Goal: Task Accomplishment & Management: Complete application form

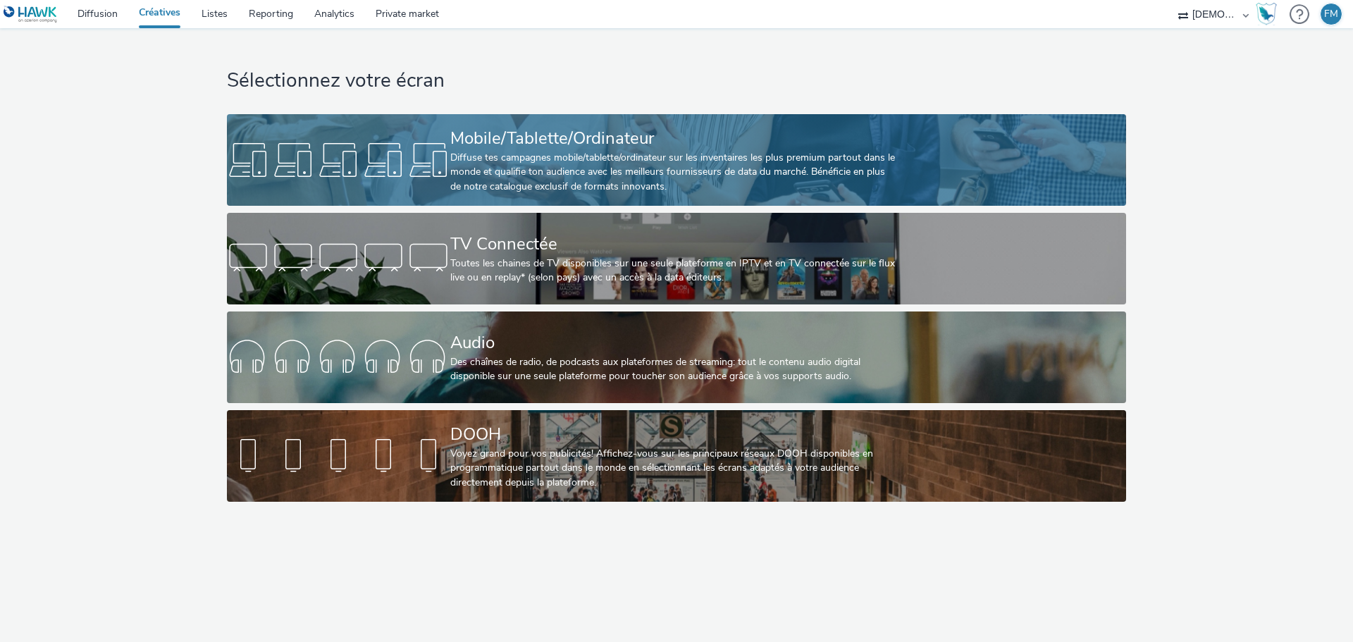
click at [472, 140] on div "Mobile/Tablette/Ordinateur" at bounding box center [673, 138] width 447 height 25
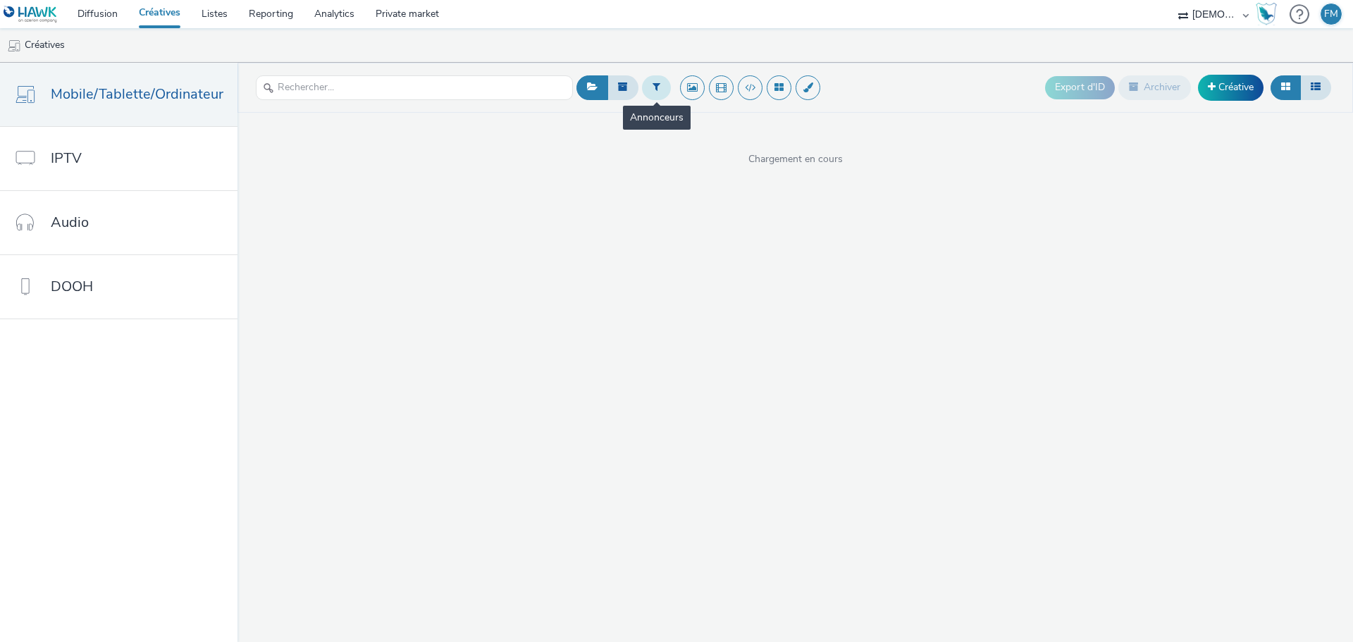
click at [658, 90] on button at bounding box center [656, 87] width 29 height 24
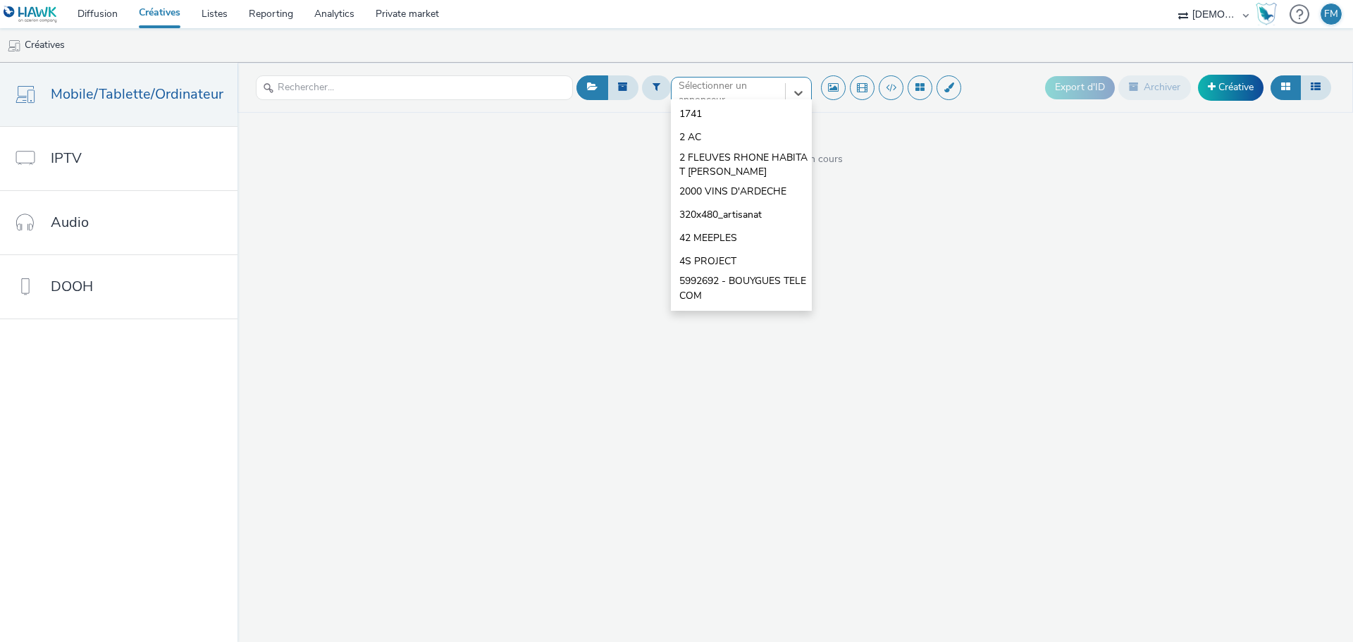
click at [687, 93] on div at bounding box center [728, 93] width 99 height 17
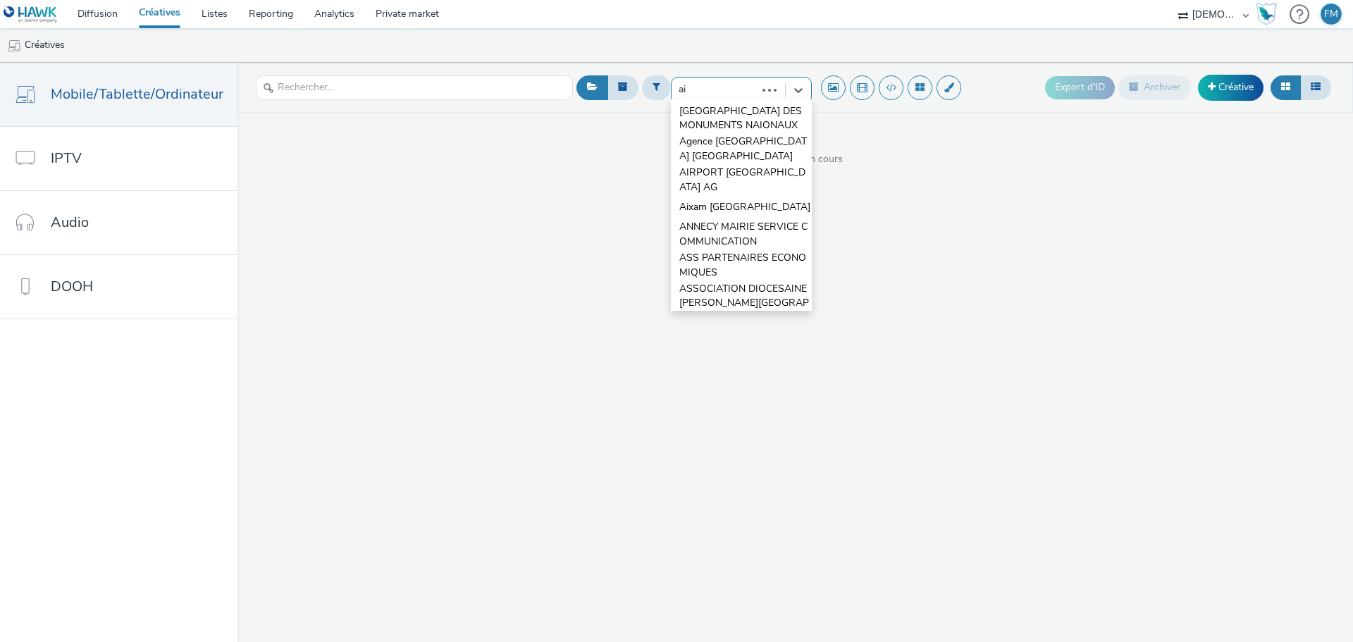
type input "a"
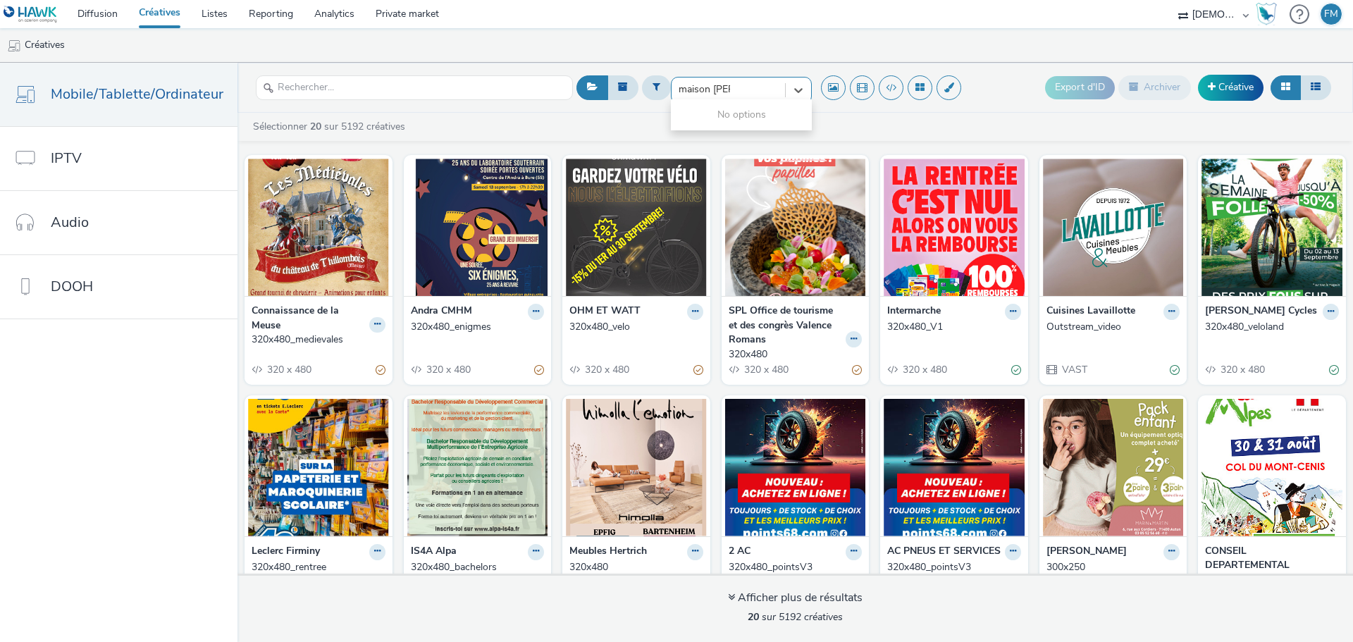
type input "maison [PERSON_NAME]"
click at [725, 95] on div at bounding box center [728, 93] width 99 height 17
type input "timeless"
click at [216, 16] on link "Listes" at bounding box center [214, 14] width 47 height 28
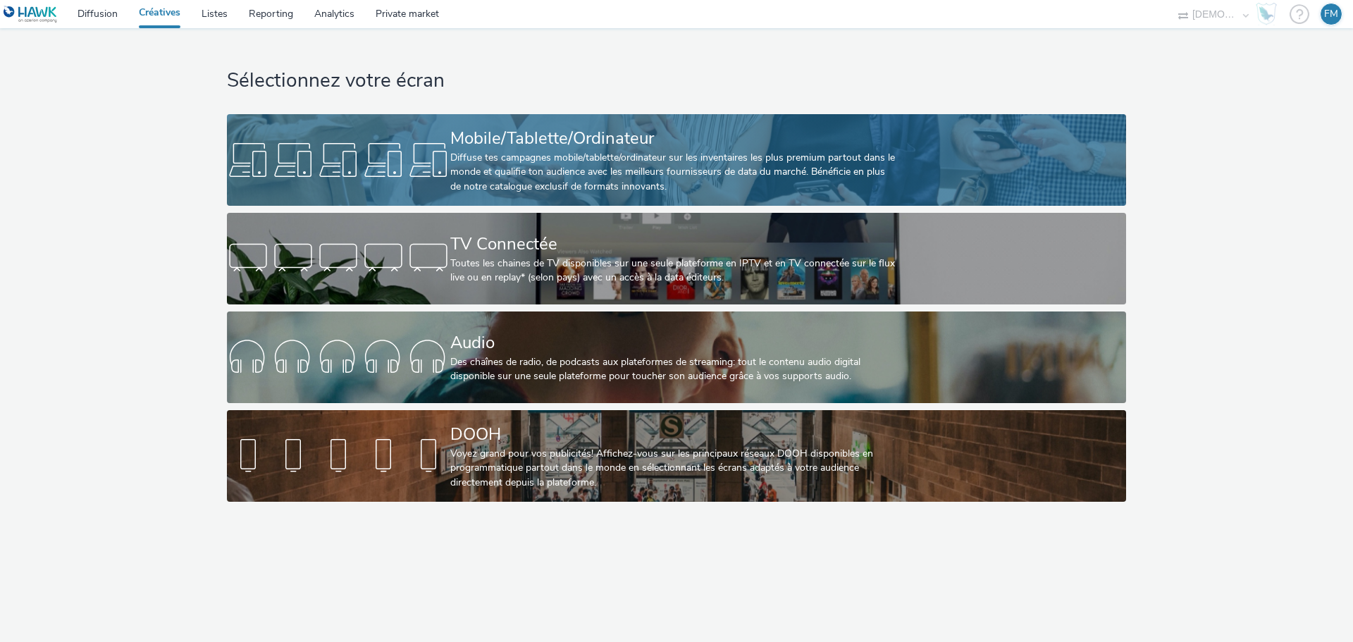
click at [562, 148] on div "Mobile/Tablette/Ordinateur" at bounding box center [673, 138] width 447 height 25
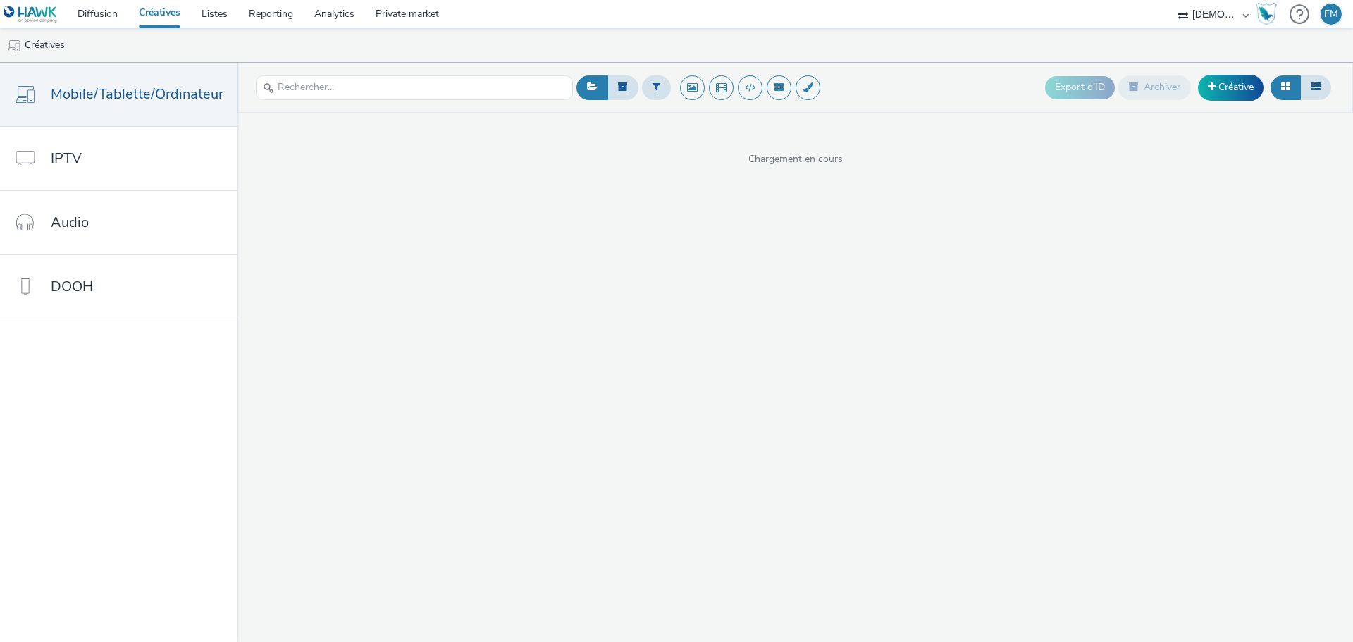
click at [923, 87] on div "Export d'ID Archiver Créative" at bounding box center [954, 87] width 762 height 35
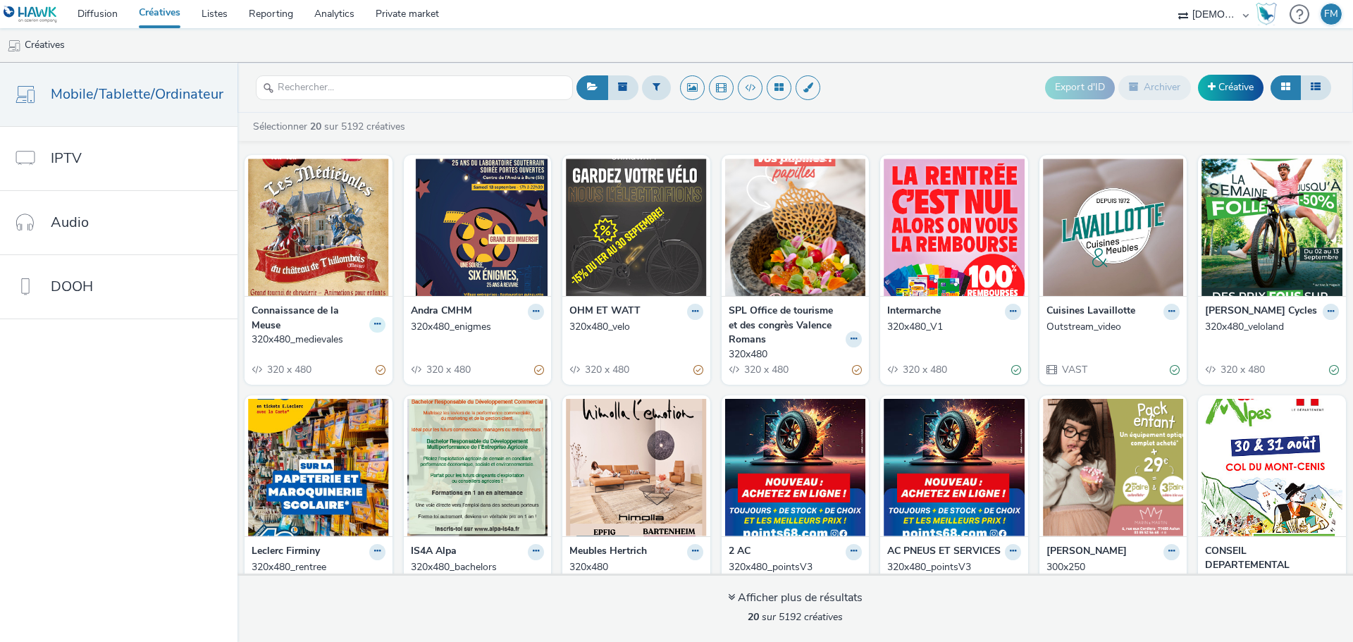
click at [374, 328] on icon at bounding box center [377, 324] width 6 height 8
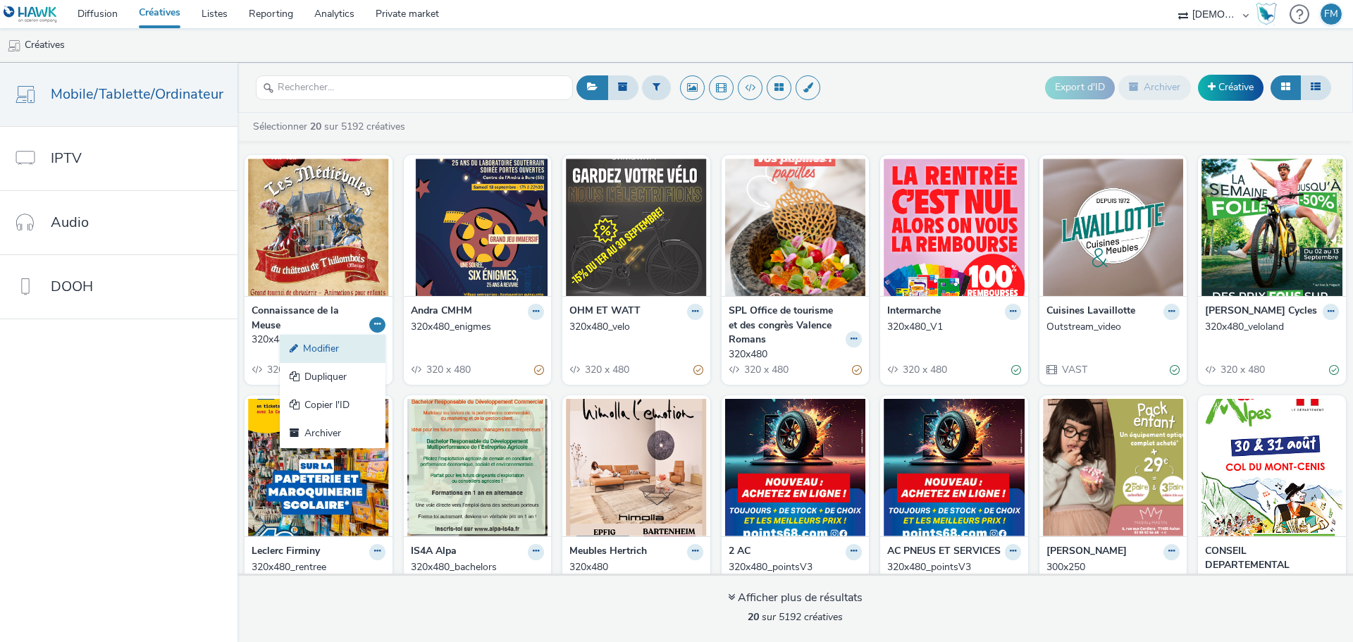
click at [367, 347] on link "Modifier" at bounding box center [333, 349] width 106 height 28
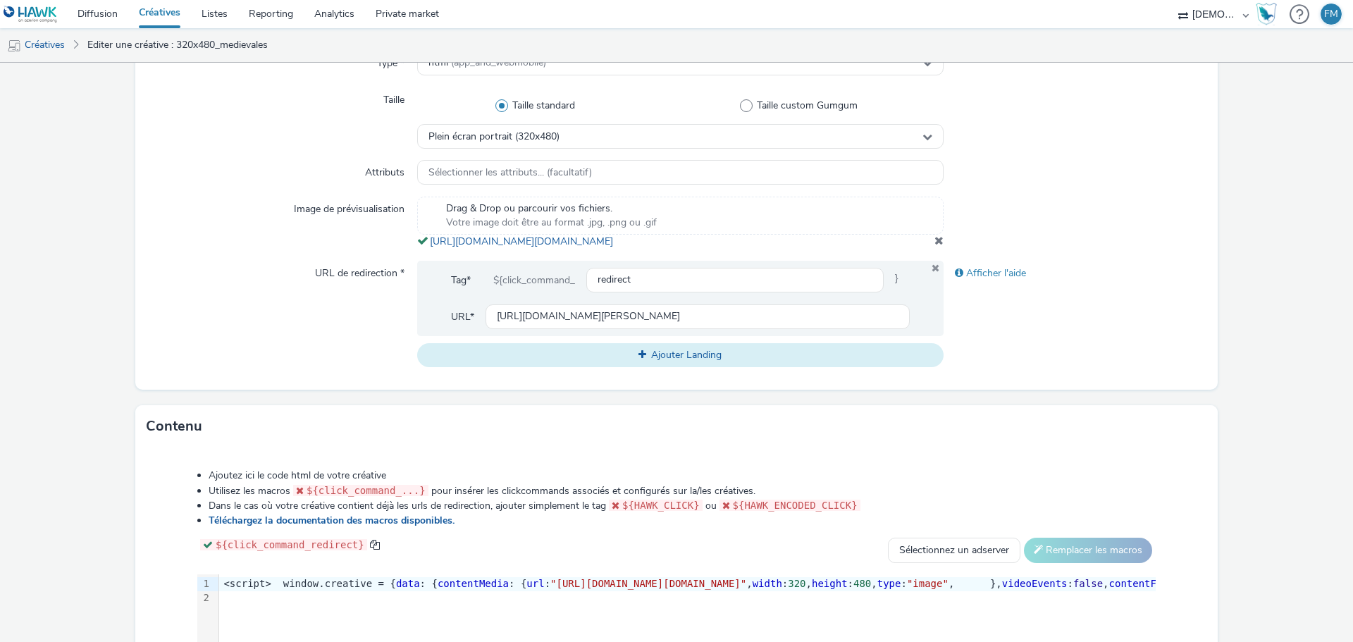
scroll to position [604, 0]
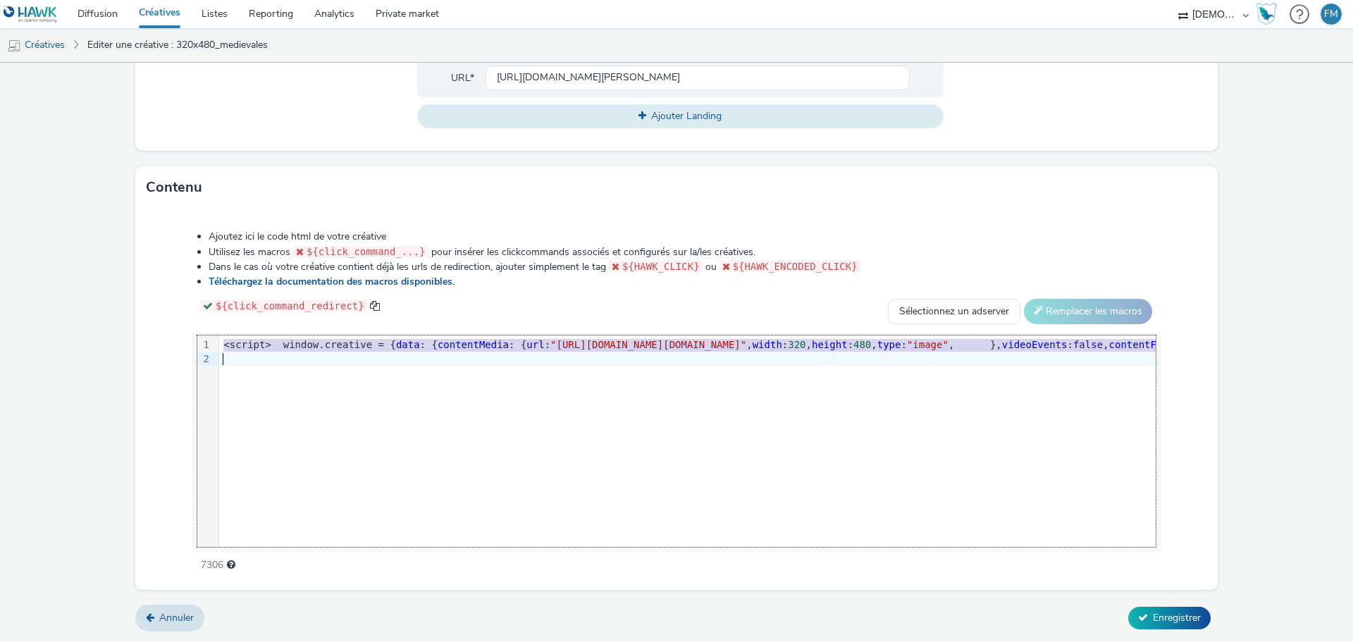
copy div "<script> window.creative = { data : { contentMedia : { url : "https://tabmo-cdn…"
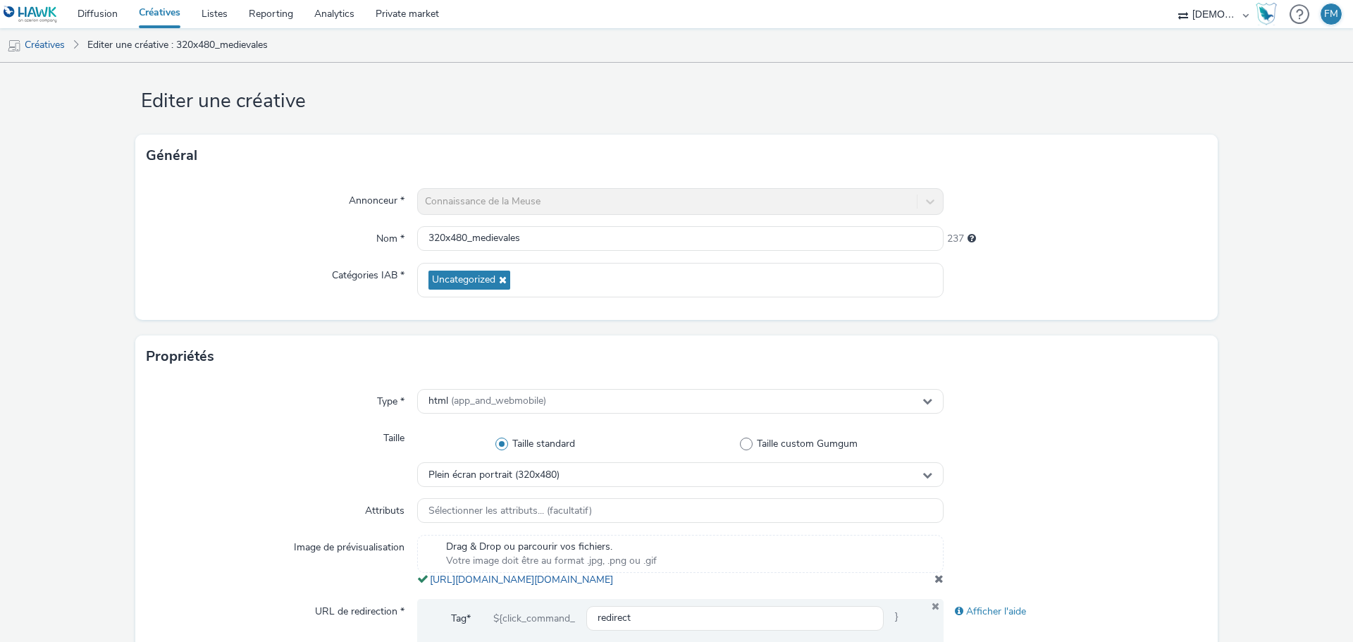
scroll to position [0, 0]
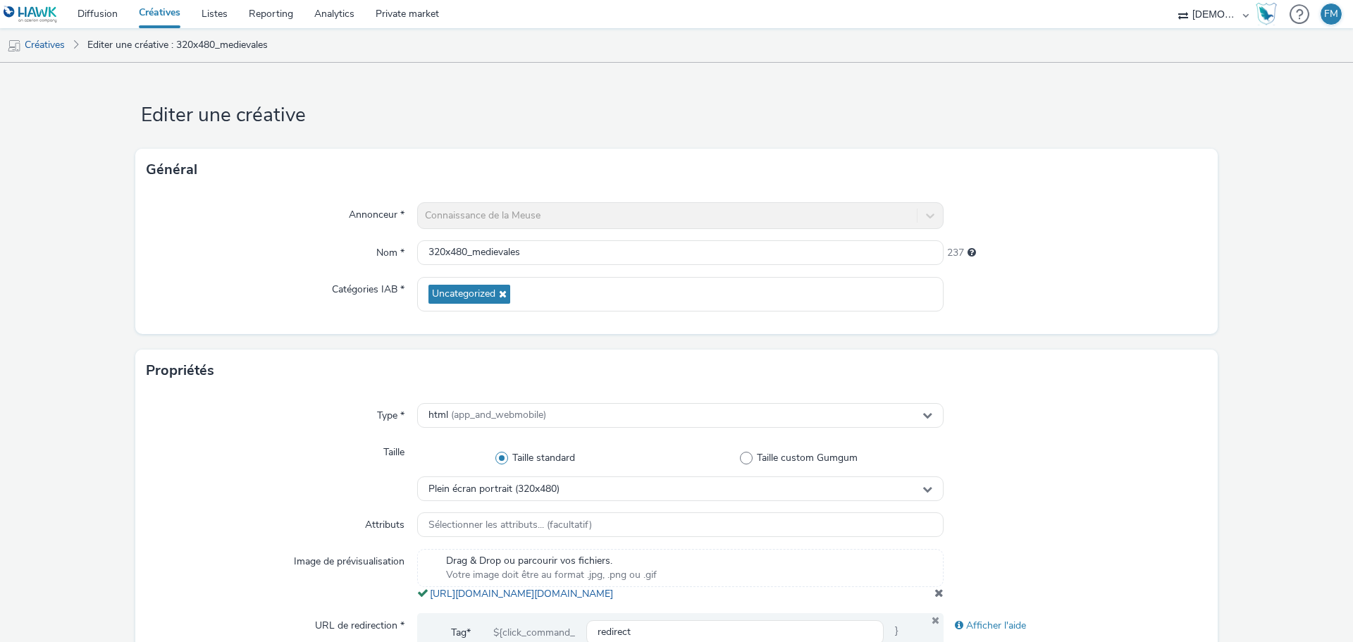
click at [166, 9] on link "Créatives" at bounding box center [159, 14] width 63 height 28
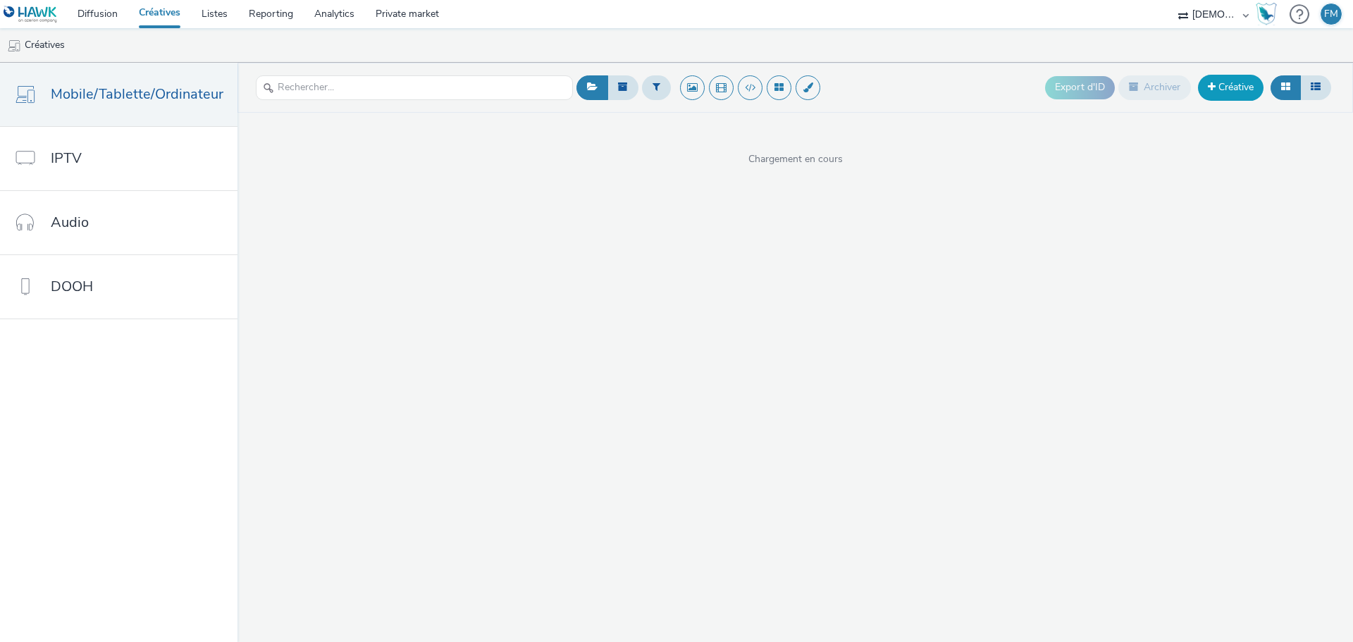
click at [1248, 85] on link "Créative" at bounding box center [1231, 87] width 66 height 25
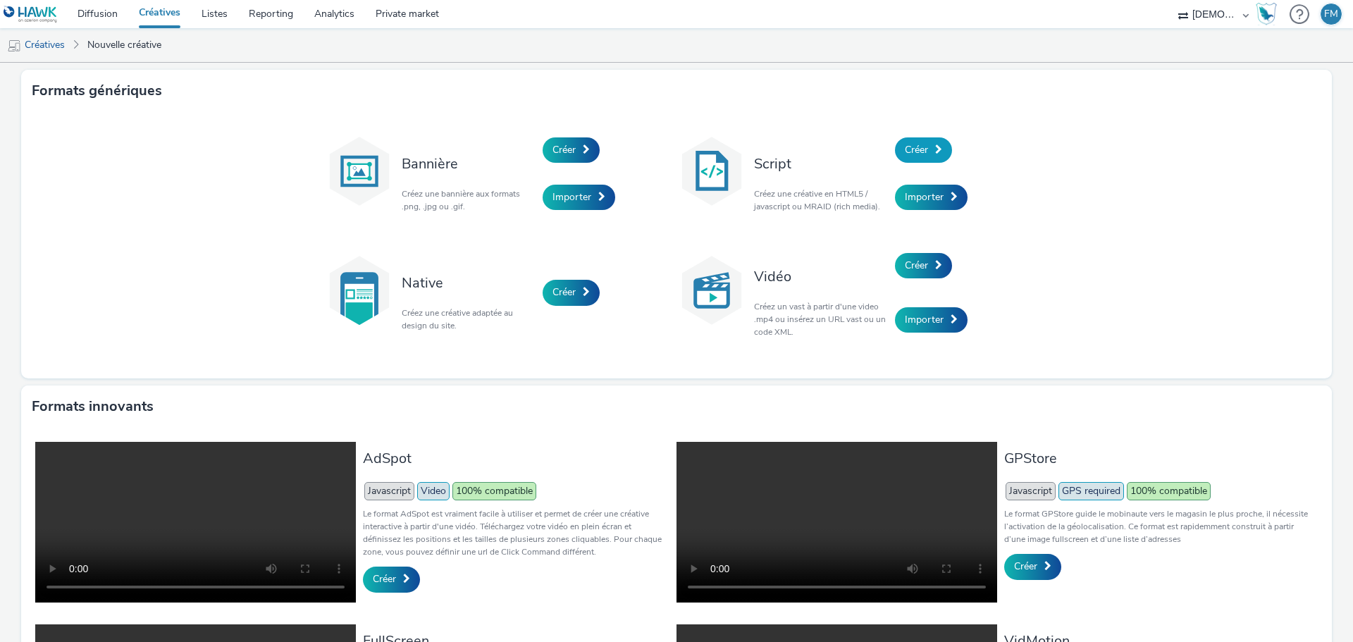
click at [916, 145] on span "Créer" at bounding box center [916, 149] width 23 height 13
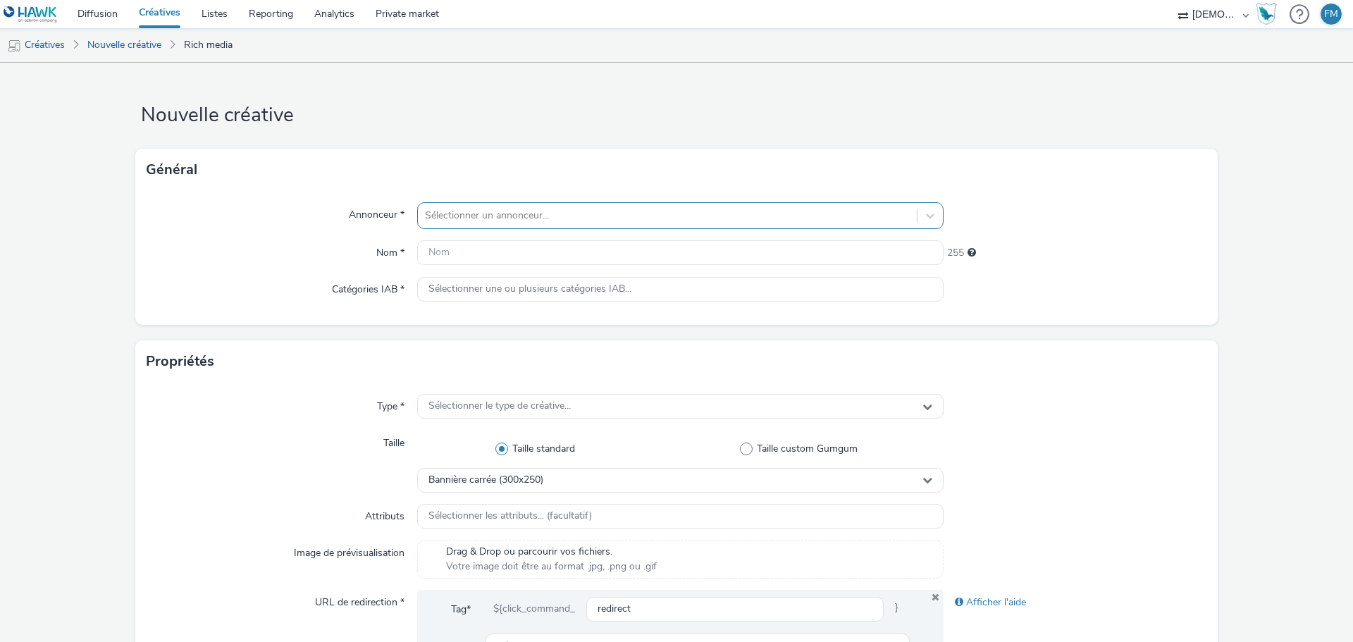
click at [610, 206] on div "Sélectionner un annonceur..." at bounding box center [667, 215] width 499 height 23
type input "time"
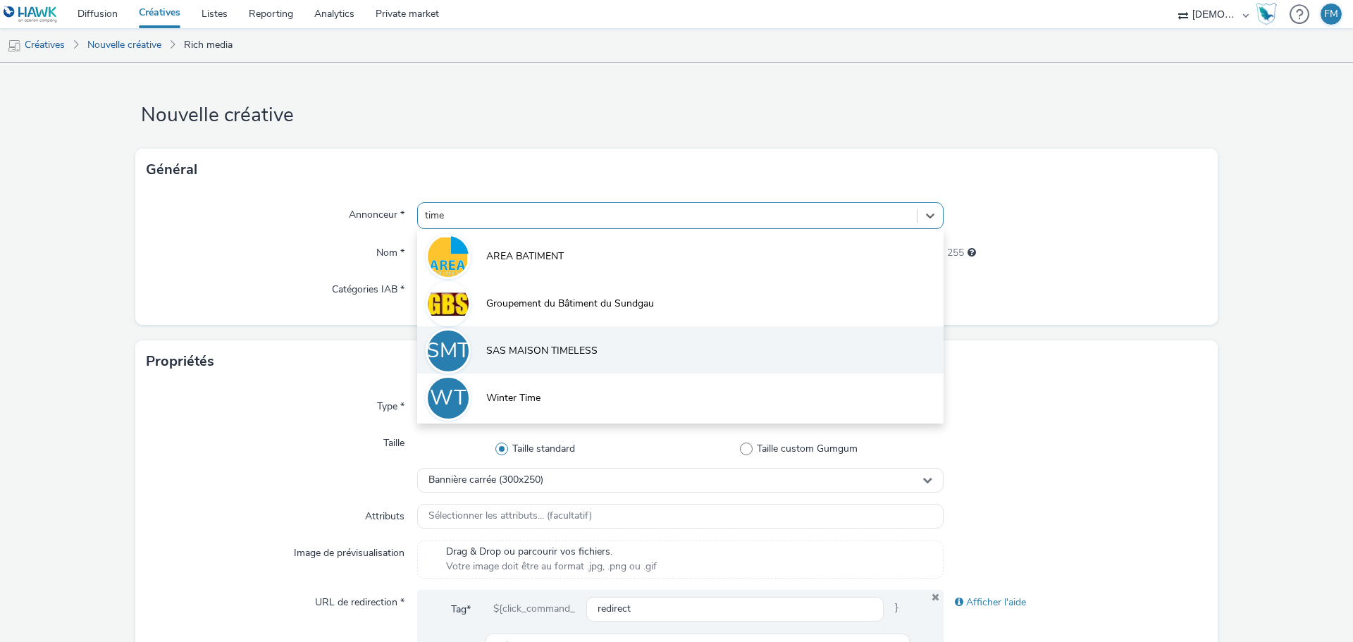
click at [598, 350] on li "SMT SAS MAISON TIMELESS" at bounding box center [680, 349] width 527 height 47
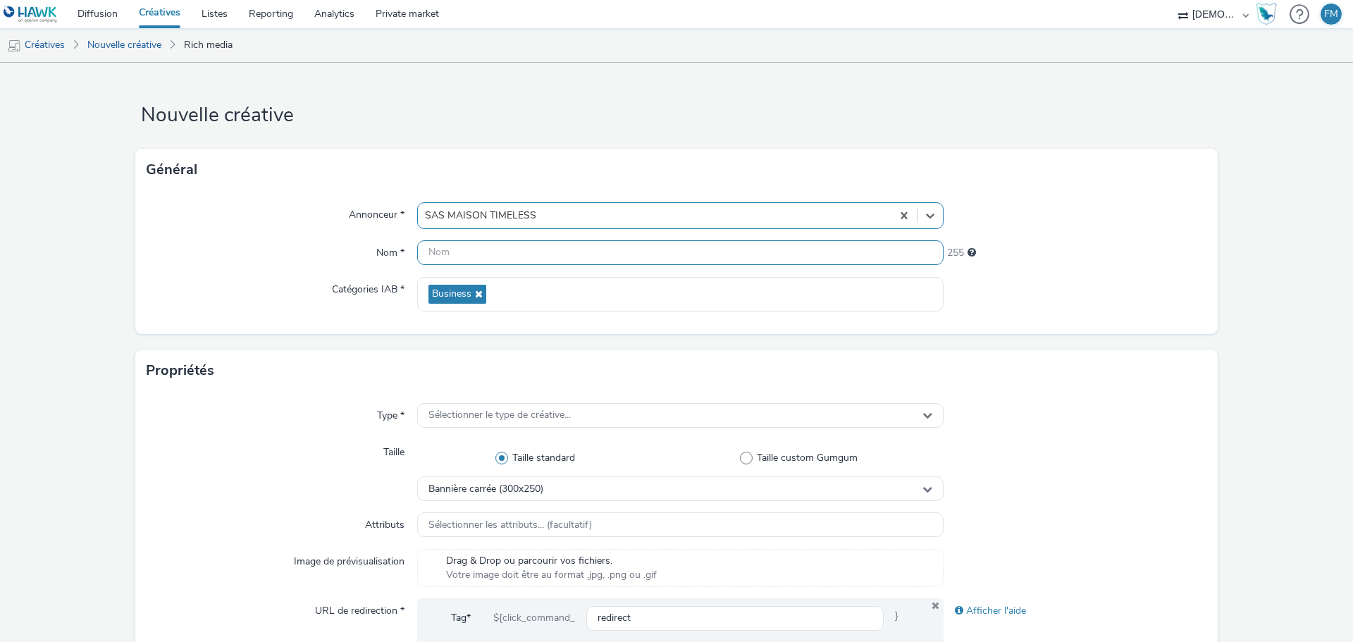
click at [506, 259] on input "text" at bounding box center [680, 252] width 527 height 25
type input "320x480"
click at [851, 127] on h1 "Nouvelle créative" at bounding box center [676, 115] width 1083 height 27
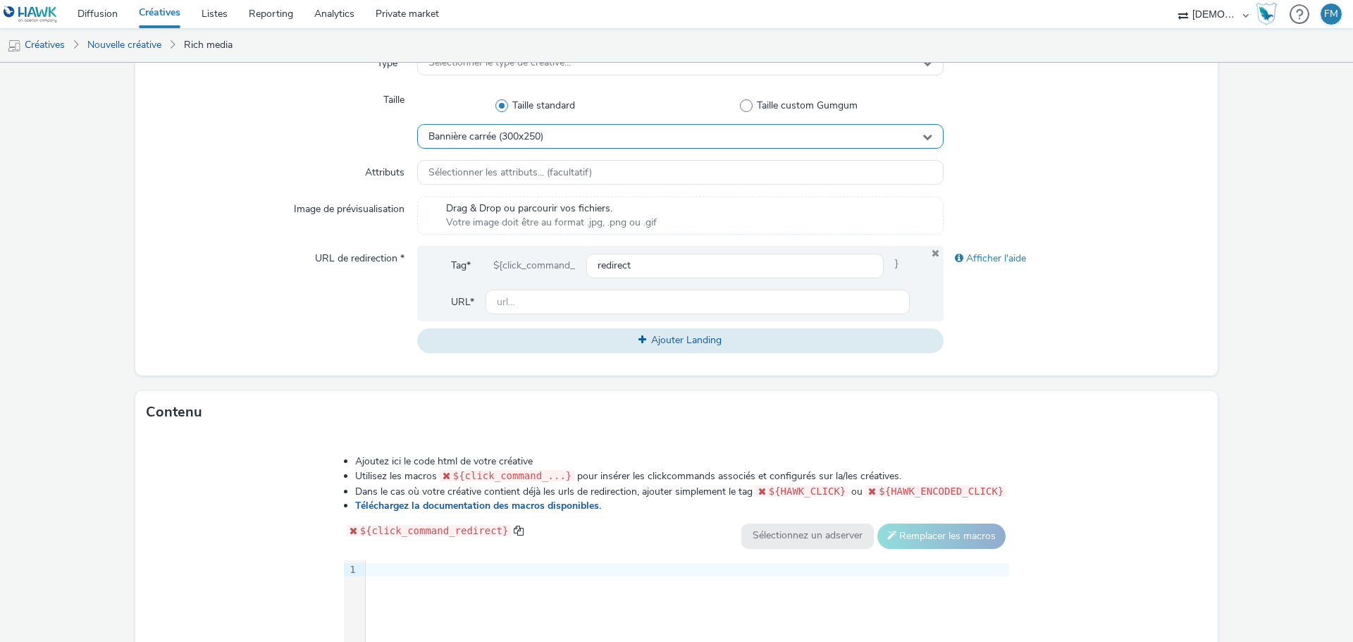
click at [527, 139] on span "Bannière carrée (300x250)" at bounding box center [486, 137] width 115 height 12
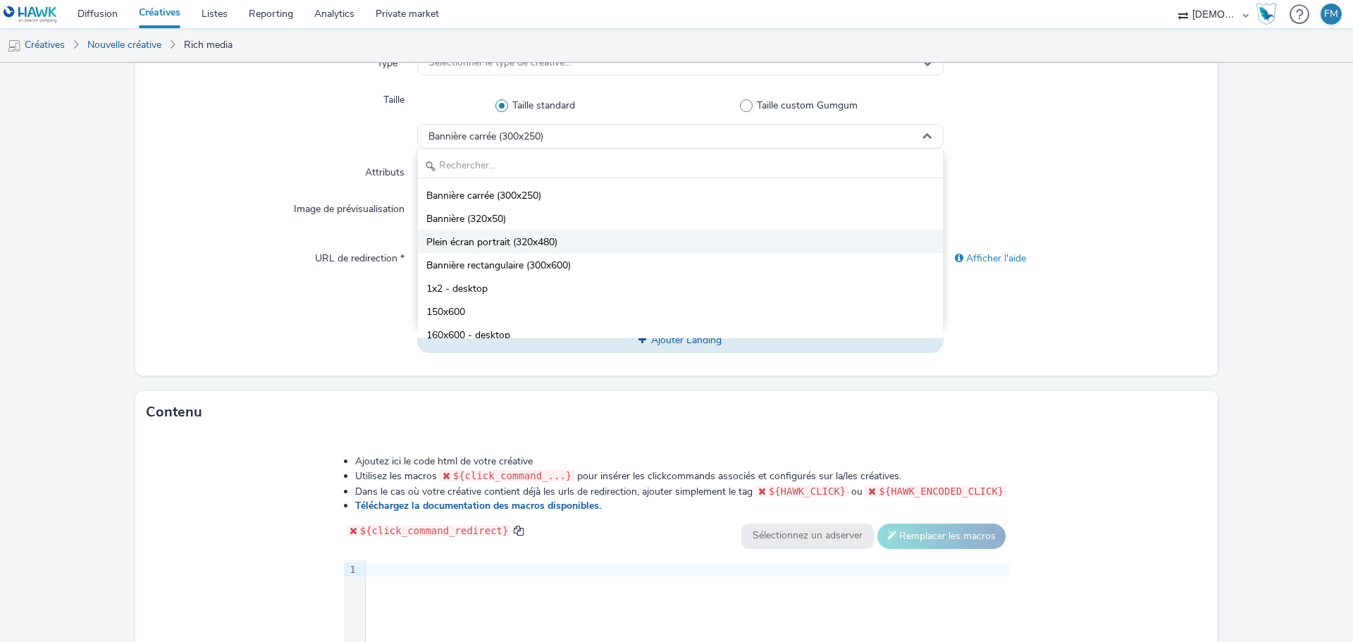
click at [516, 240] on span "Plein écran portrait (320x480)" at bounding box center [491, 242] width 131 height 14
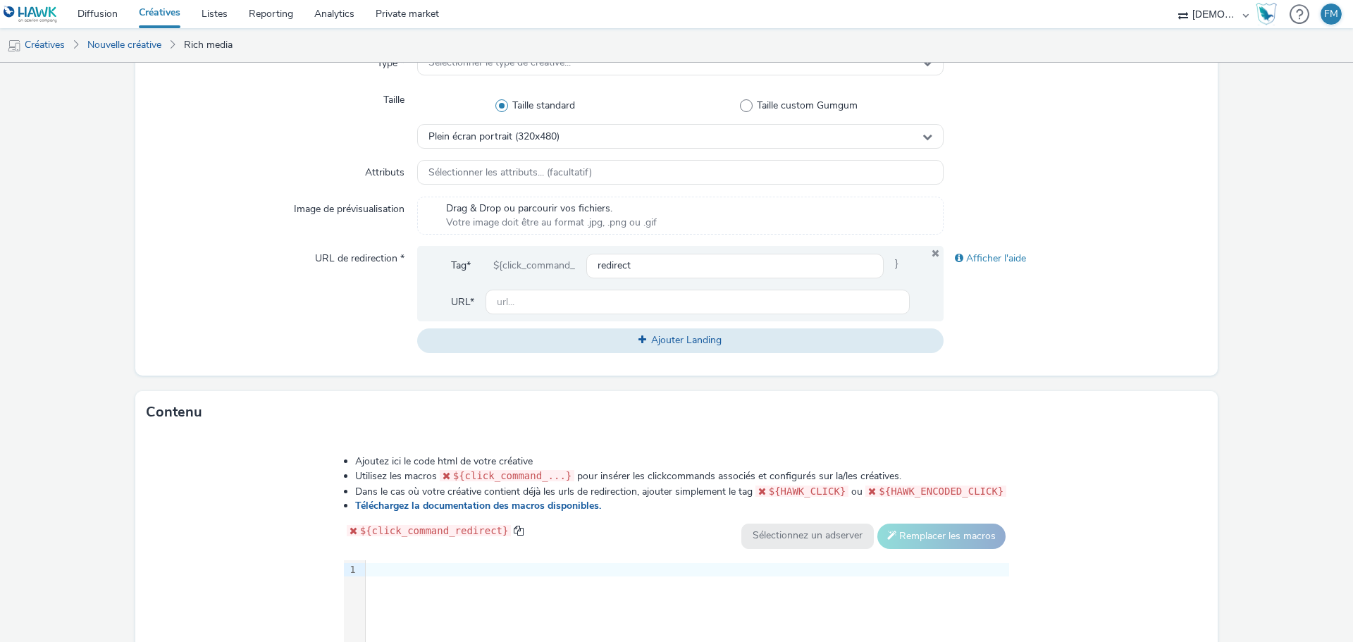
click at [316, 139] on div "Taille" at bounding box center [282, 117] width 271 height 61
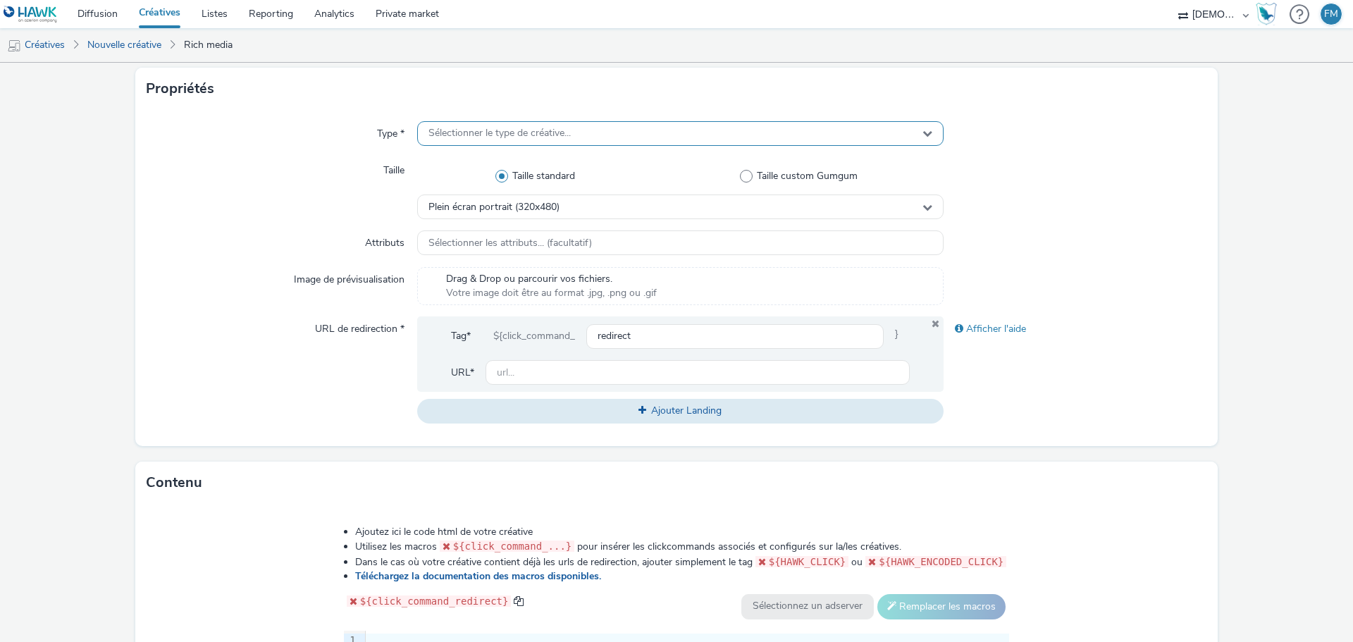
click at [460, 128] on span "Sélectionner le type de créative..." at bounding box center [500, 134] width 142 height 12
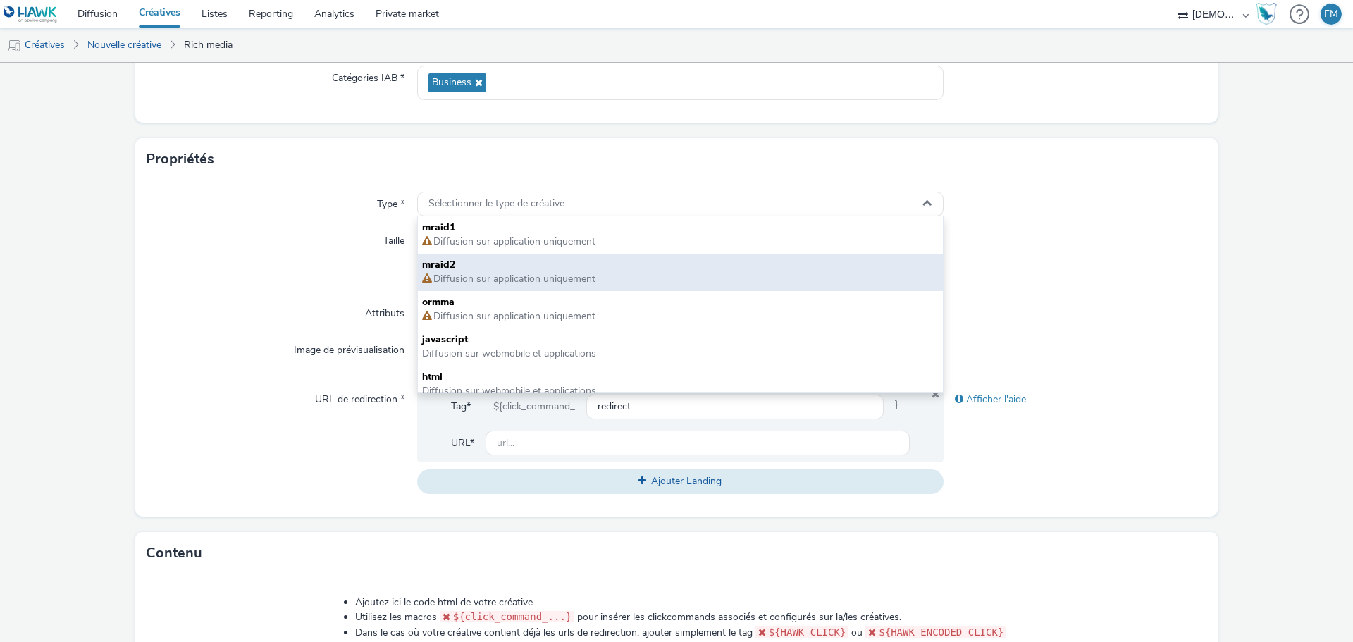
scroll to position [11, 0]
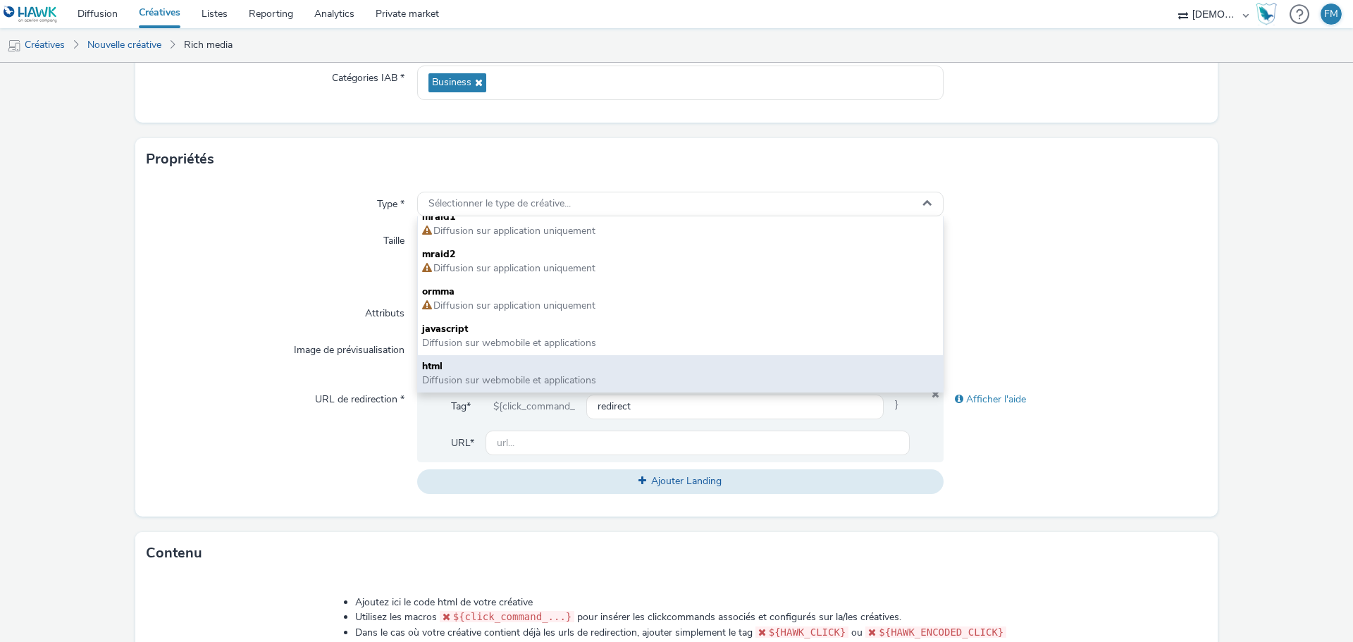
click at [511, 371] on span "html" at bounding box center [680, 366] width 517 height 14
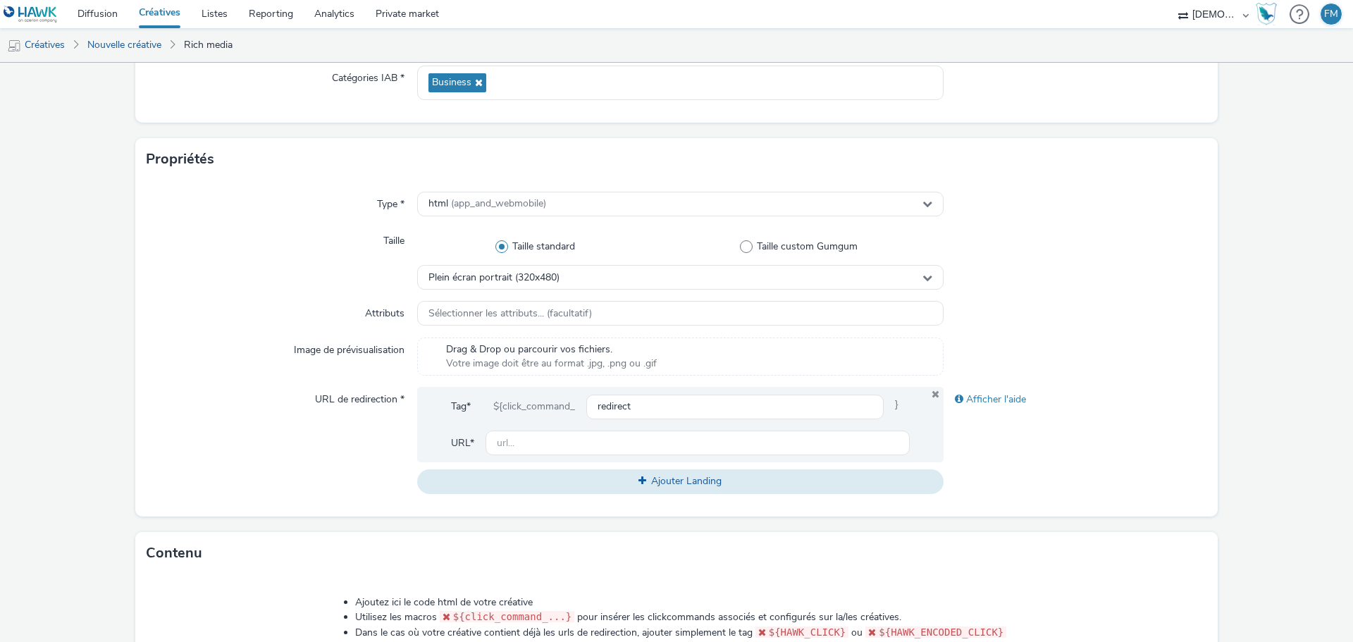
click at [303, 243] on div "Taille" at bounding box center [282, 258] width 271 height 61
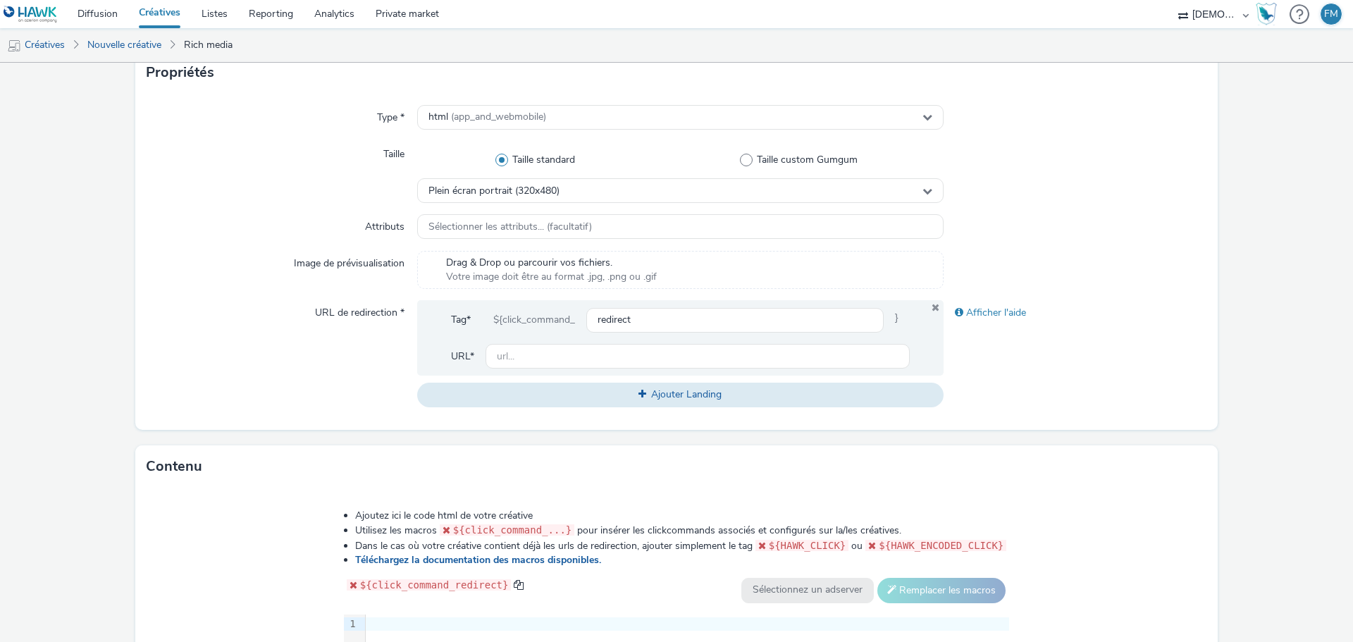
scroll to position [423, 0]
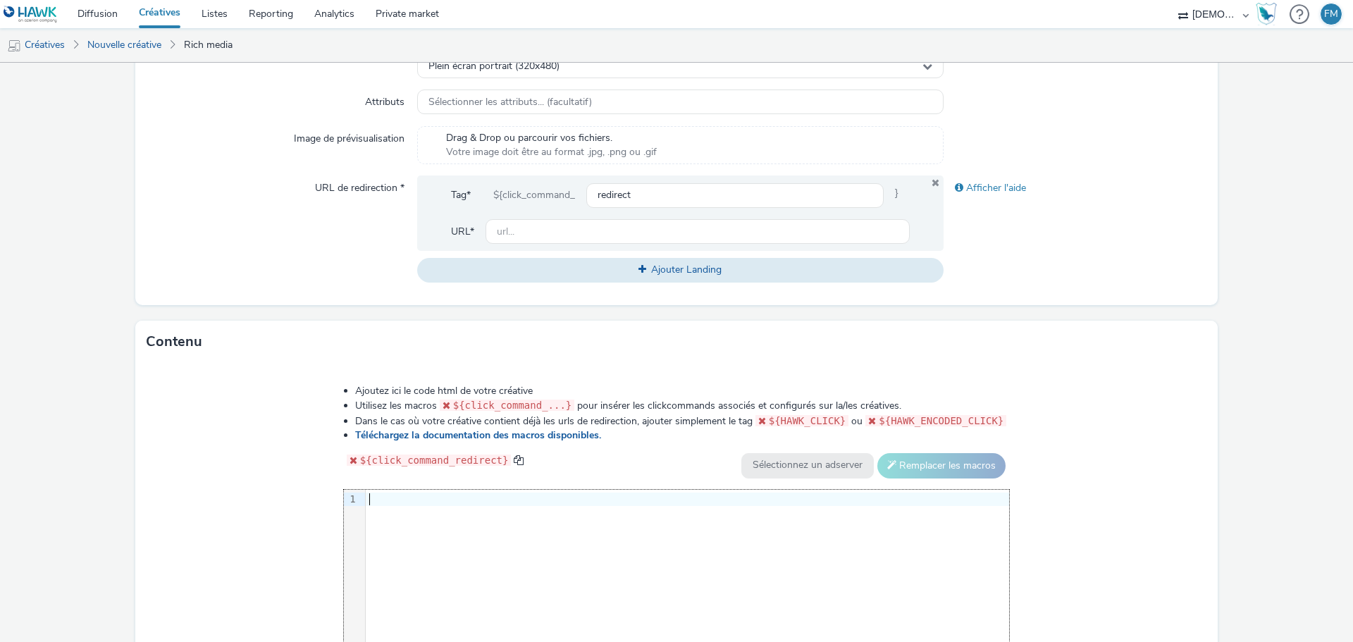
click at [499, 498] on div at bounding box center [688, 500] width 644 height 14
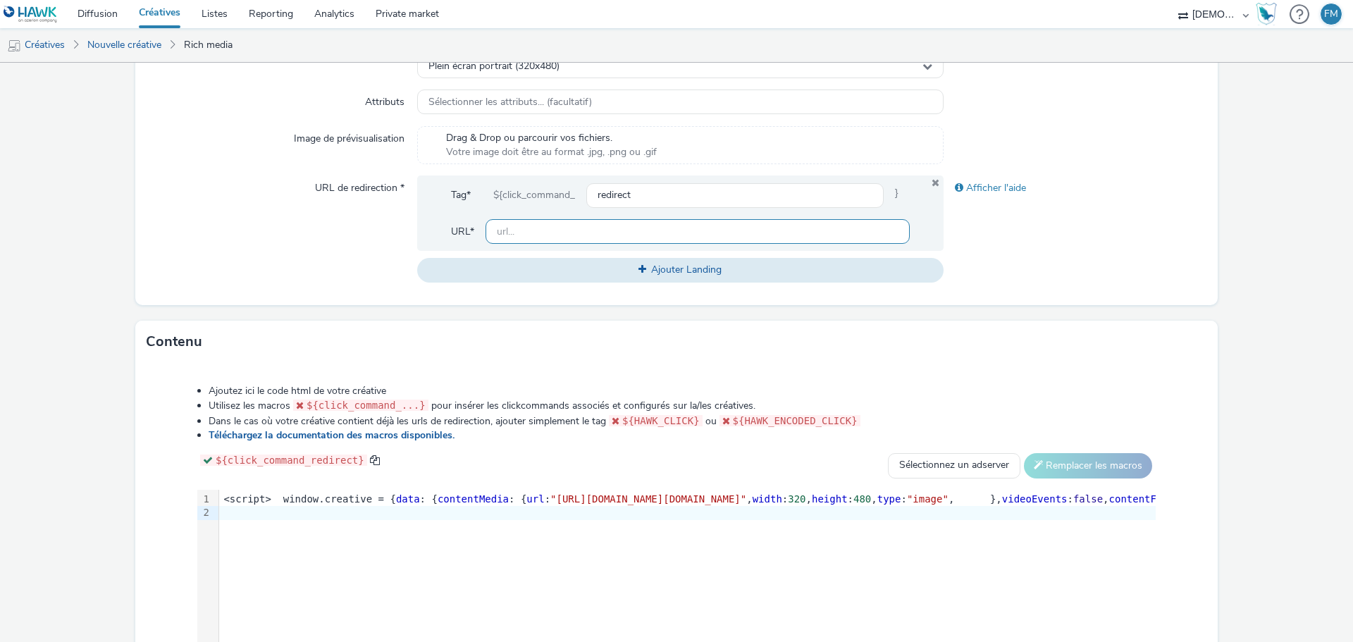
click at [498, 236] on input "text" at bounding box center [698, 231] width 424 height 25
paste input "https://www.maison-timeless.fr/nos-prestations?utm_source=LDL&utm_campaign=4677…"
type input "https://www.maison-timeless.fr/nos-prestations?utm_source=LDL&utm_campaign=4677…"
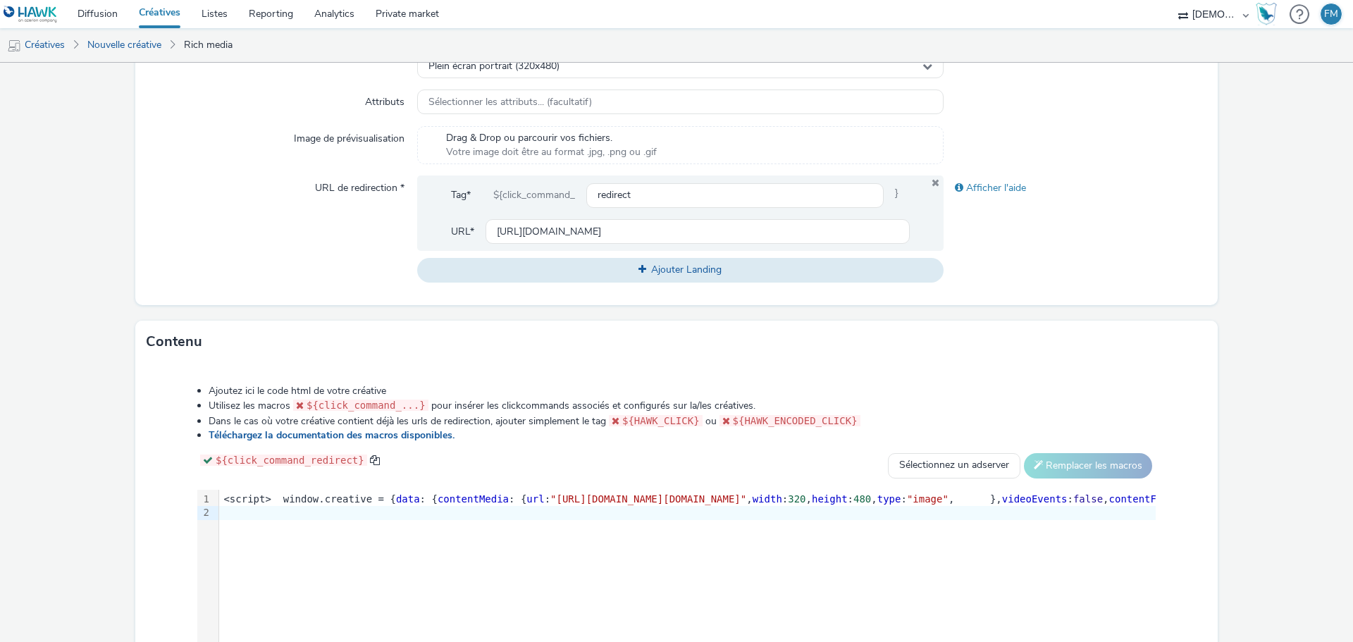
click at [1080, 270] on div "Afficher l'aide" at bounding box center [1076, 229] width 264 height 106
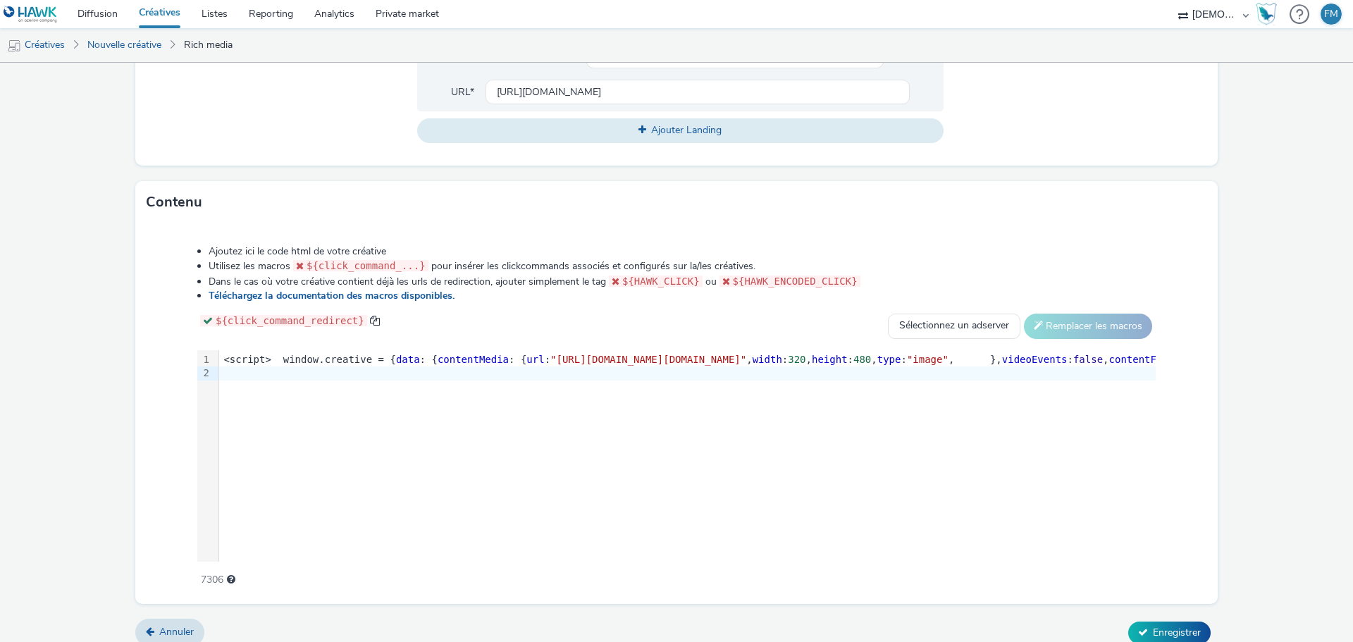
scroll to position [576, 0]
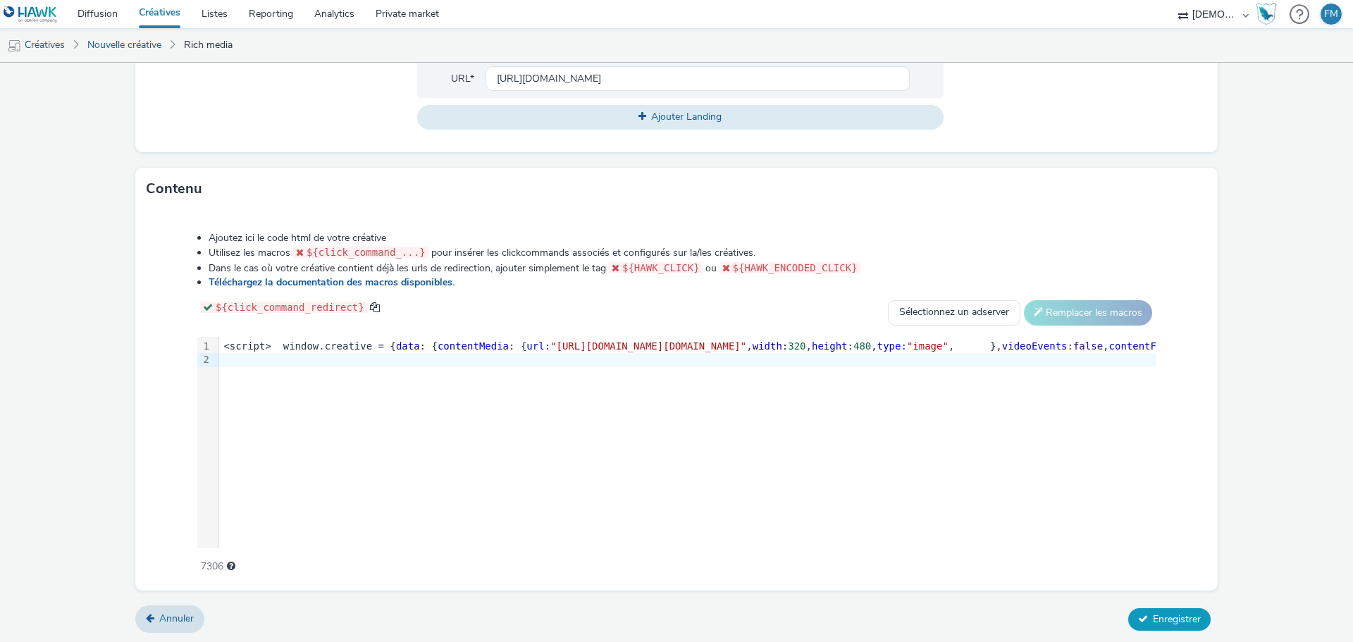
click at [1163, 613] on span "Enregistrer" at bounding box center [1177, 619] width 48 height 13
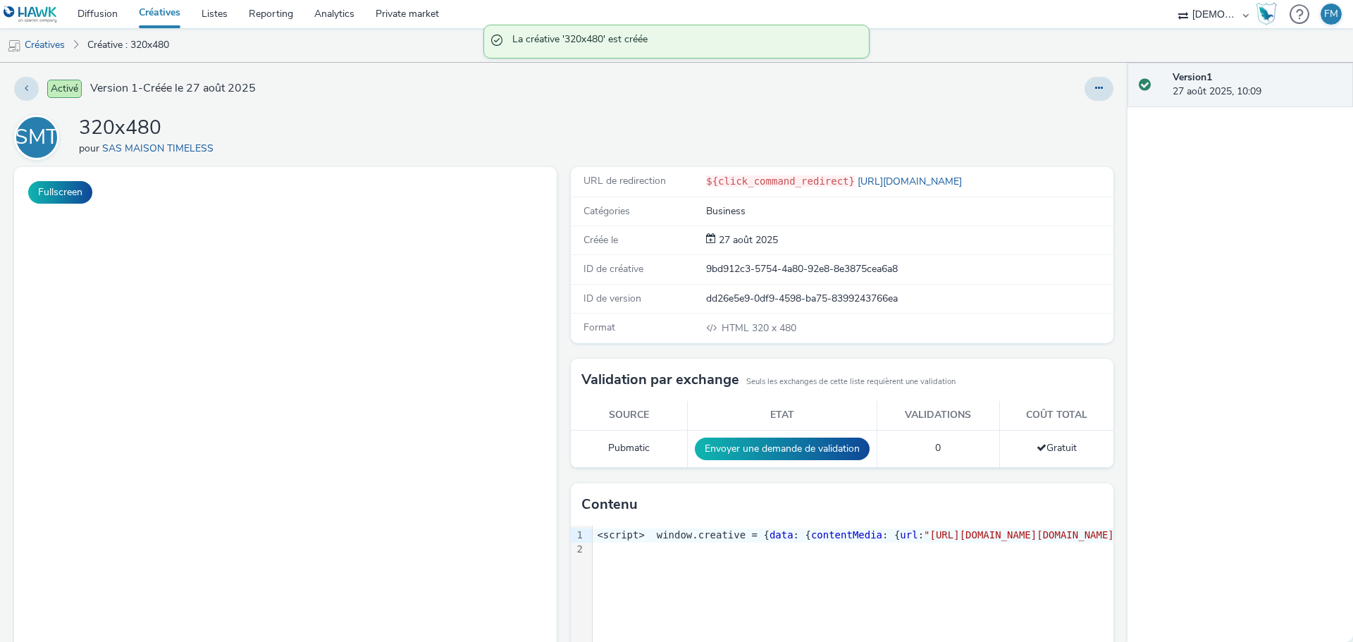
click at [665, 129] on div "SMT 320x480 pour SAS MAISON TIMELESS" at bounding box center [564, 137] width 1100 height 45
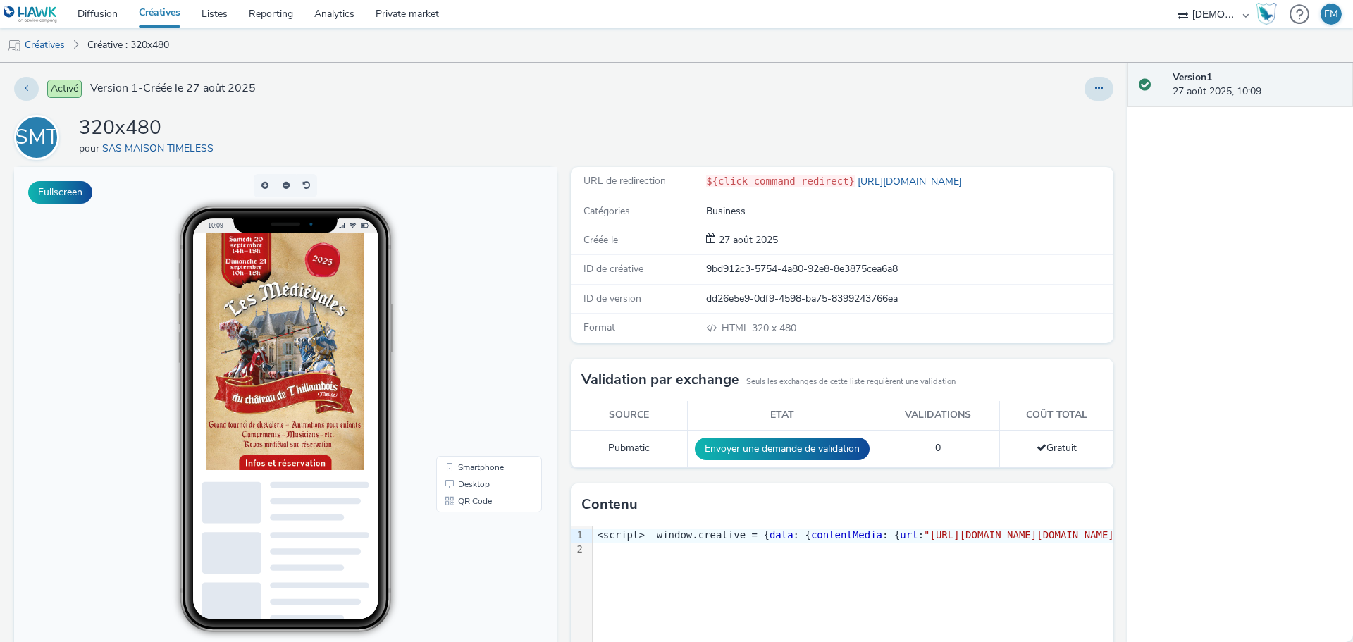
click at [699, 103] on div "Activé Version 1 - Créée le 27 août 2025 SMT 320x480 pour SAS MAISON TIMELESS F…" at bounding box center [564, 352] width 1128 height 579
click at [1097, 87] on button at bounding box center [1099, 89] width 29 height 24
click at [1050, 123] on link "Modifier" at bounding box center [1061, 117] width 106 height 28
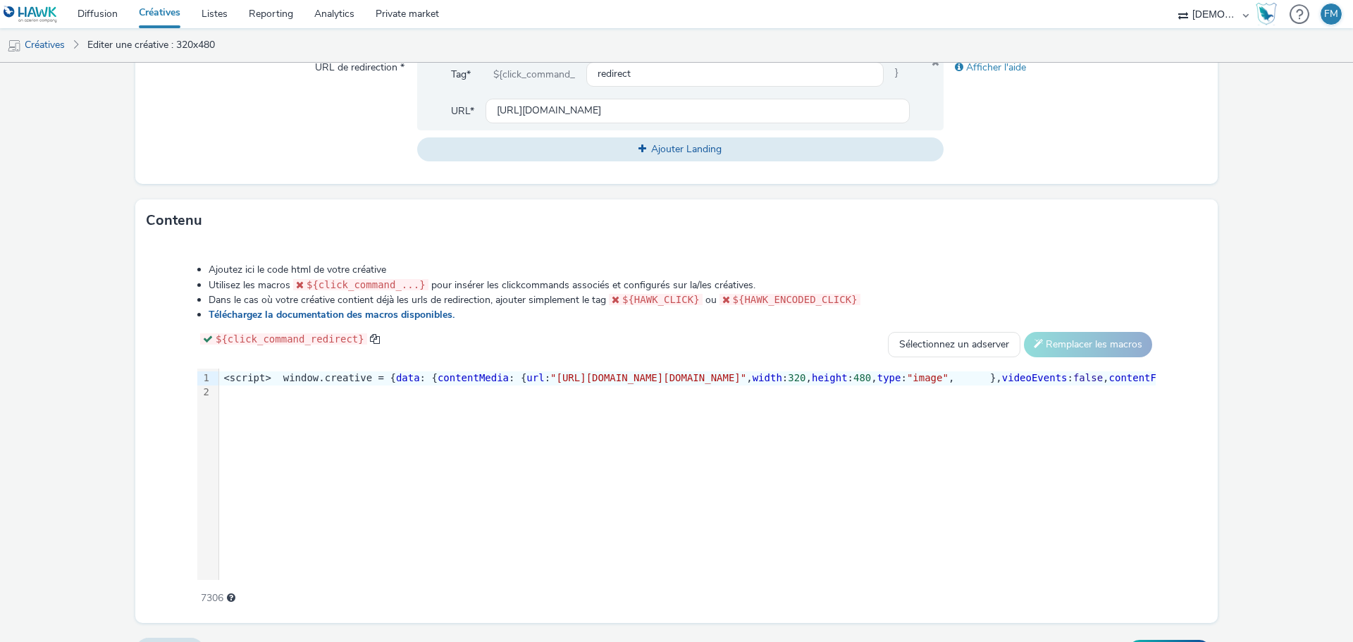
scroll to position [596, 0]
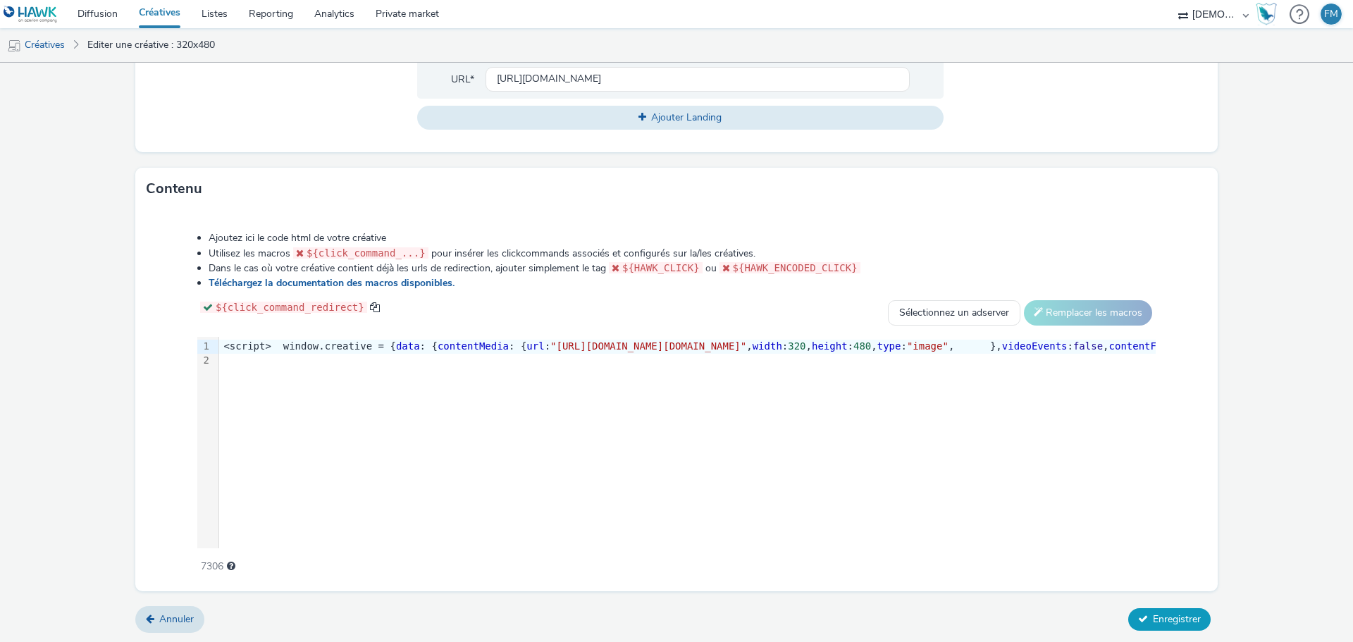
click at [1162, 613] on span "Enregistrer" at bounding box center [1177, 619] width 48 height 13
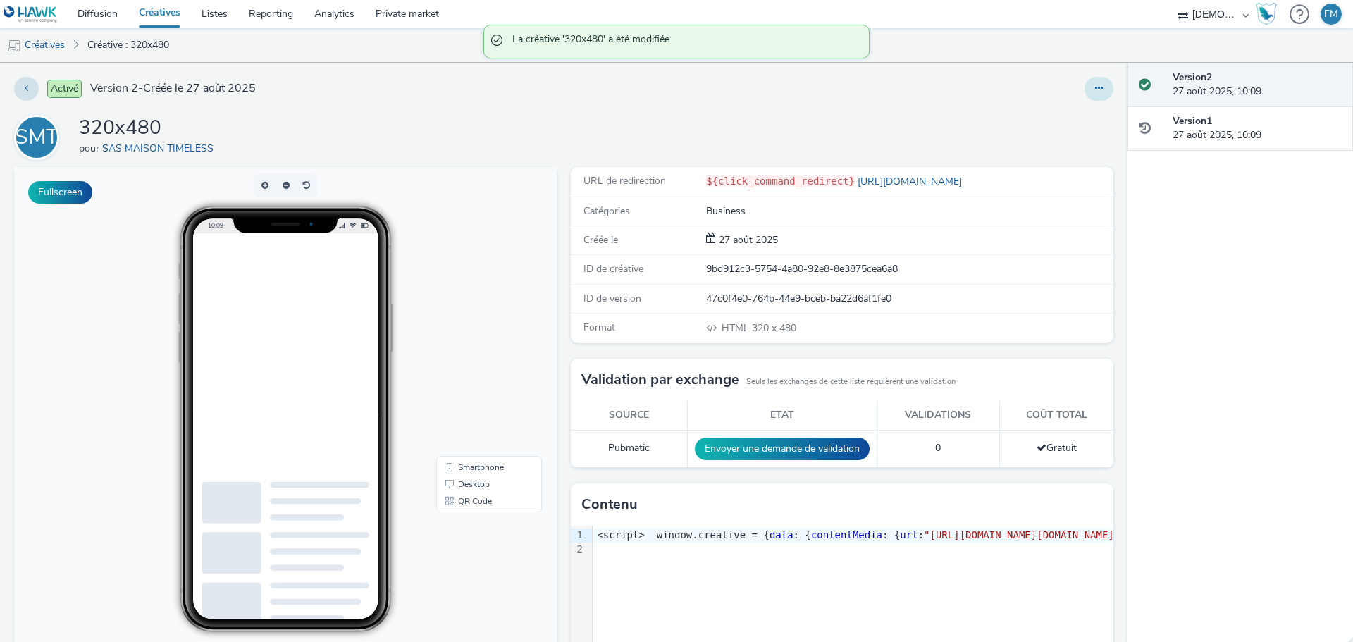
click at [1095, 90] on icon at bounding box center [1099, 88] width 8 height 10
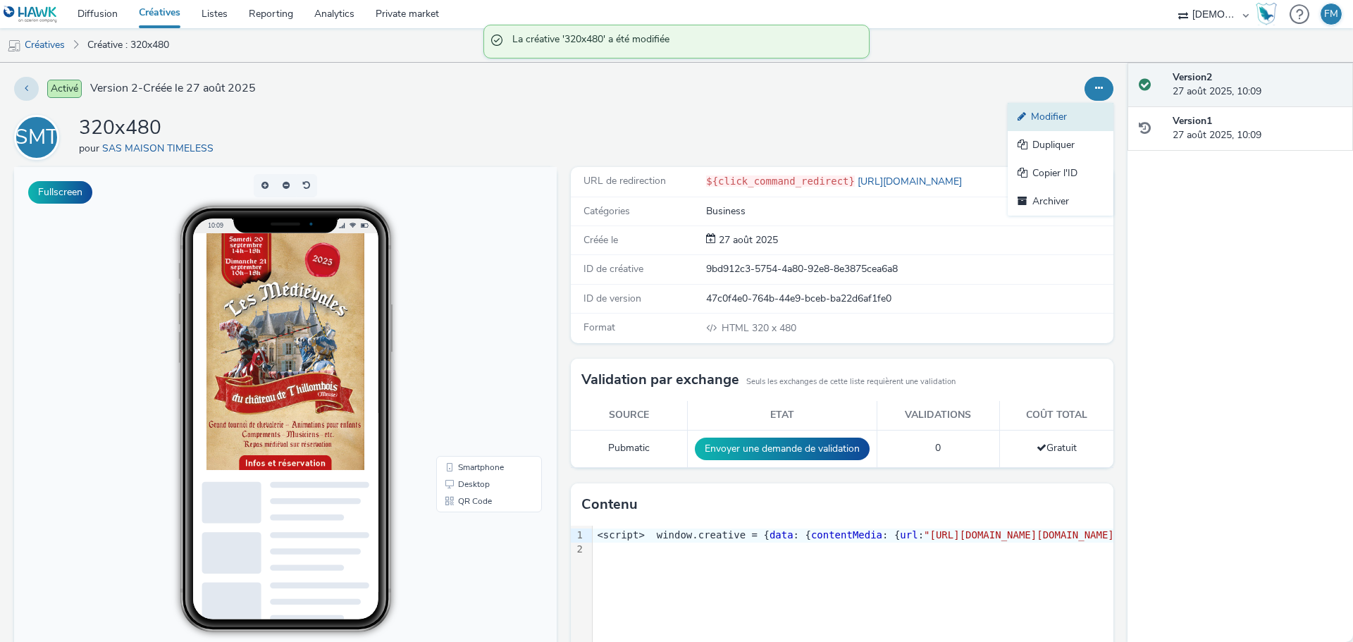
click at [1064, 115] on link "Modifier" at bounding box center [1061, 117] width 106 height 28
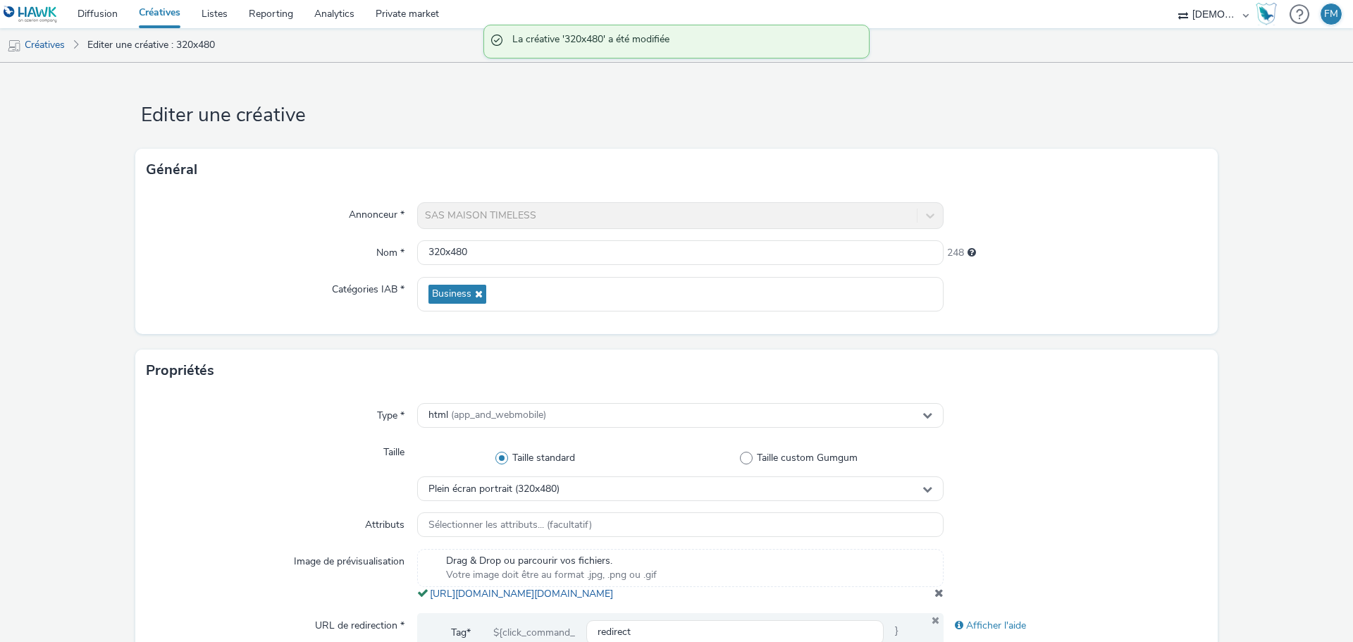
scroll to position [352, 0]
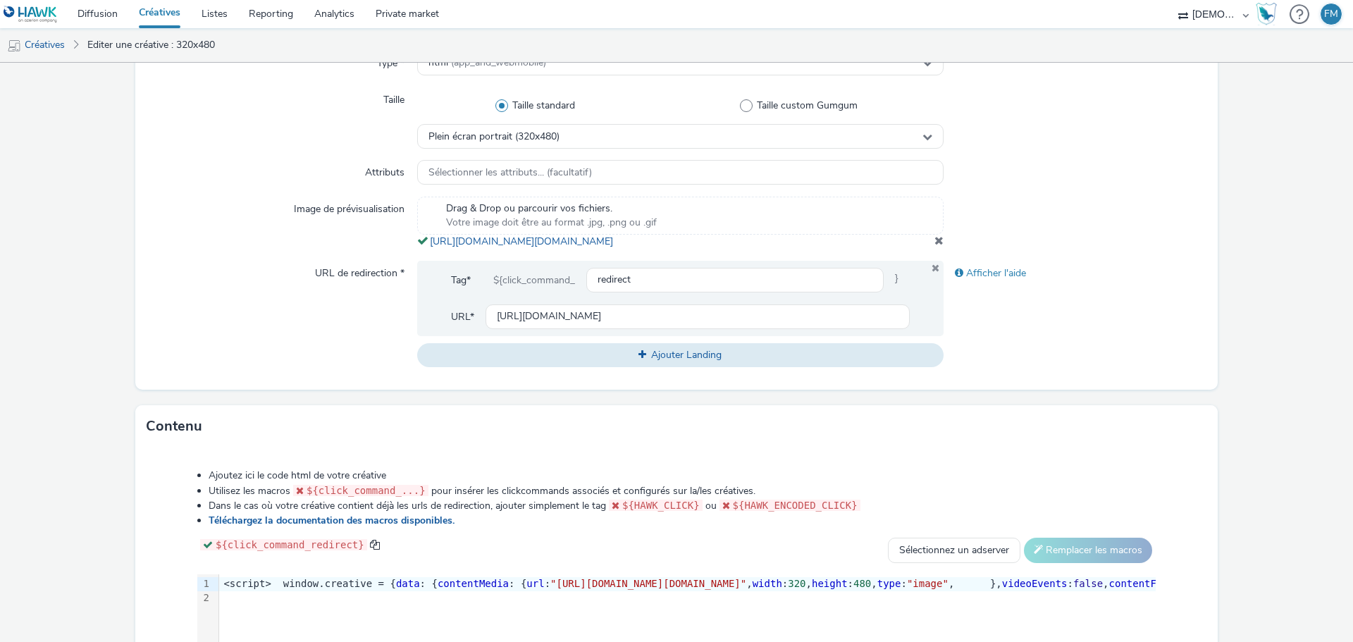
click at [667, 248] on div "Drag & Drop ou parcourir vos fichiers. Votre image doit être au format .jpg, .p…" at bounding box center [680, 223] width 527 height 52
click at [619, 248] on link "https://tabmo-cdn.s3.eu-west-1.amazonaws.com/hawk.tabmo.io/organizations/38dc92…" at bounding box center [524, 241] width 189 height 13
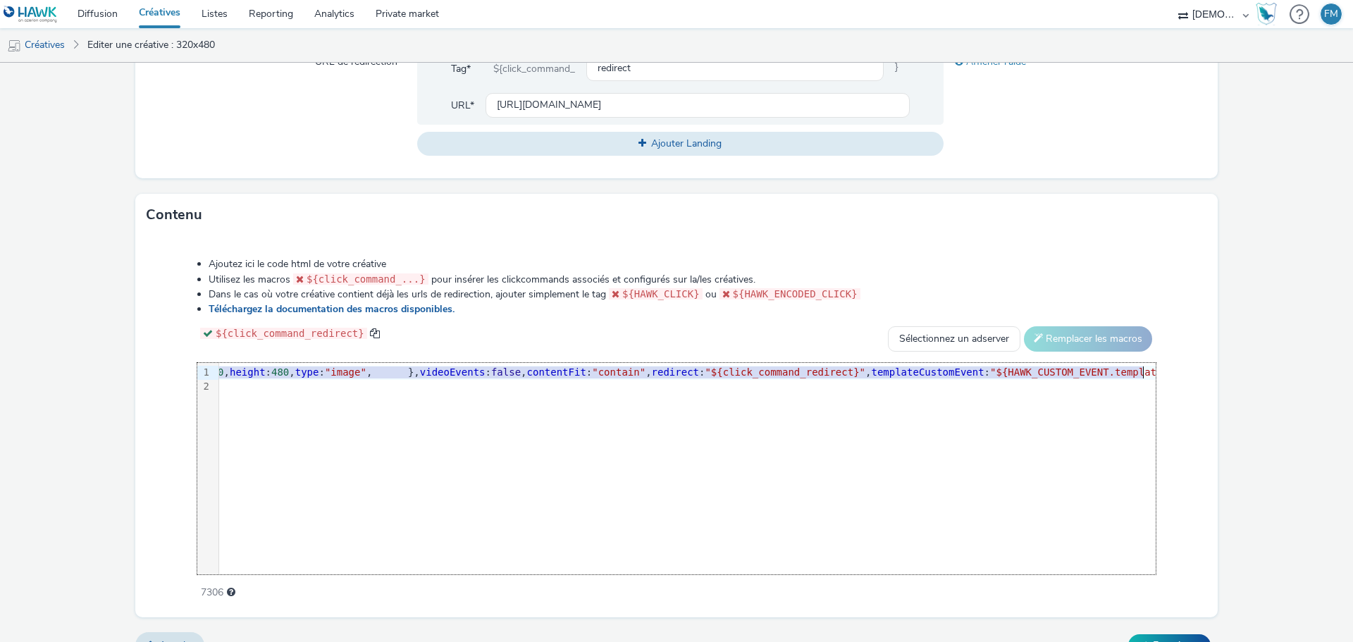
scroll to position [0, 589]
drag, startPoint x: 672, startPoint y: 388, endPoint x: 947, endPoint y: 388, distance: 274.9
click at [158, 378] on span ""https://tabmo-cdn.s3.eu-west-1.amazonaws.com/hawk.tabmo.io/organizations/38dc9…" at bounding box center [60, 372] width 196 height 11
click at [1226, 387] on form "Editer une créative Général Annonceur * SAS MAISON TIMELESS Nom * 320x480 248 C…" at bounding box center [676, 84] width 1353 height 1171
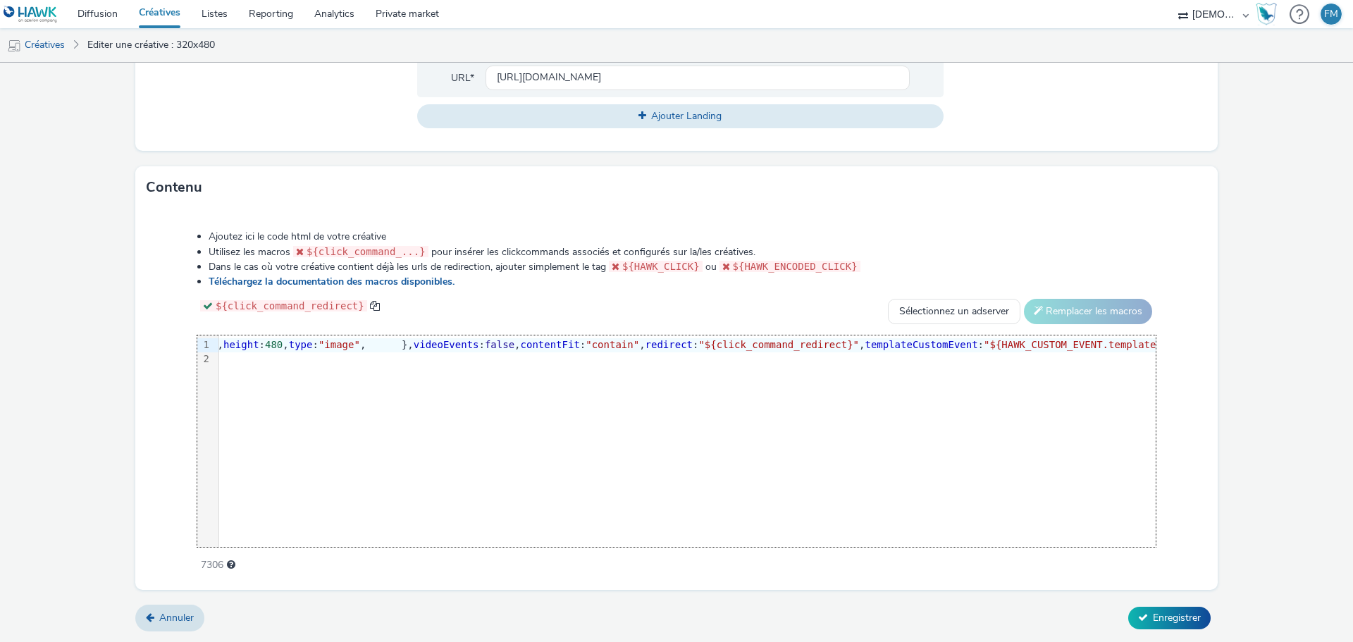
scroll to position [604, 0]
click at [1157, 622] on span "Enregistrer" at bounding box center [1177, 617] width 48 height 13
